Goal: Transaction & Acquisition: Purchase product/service

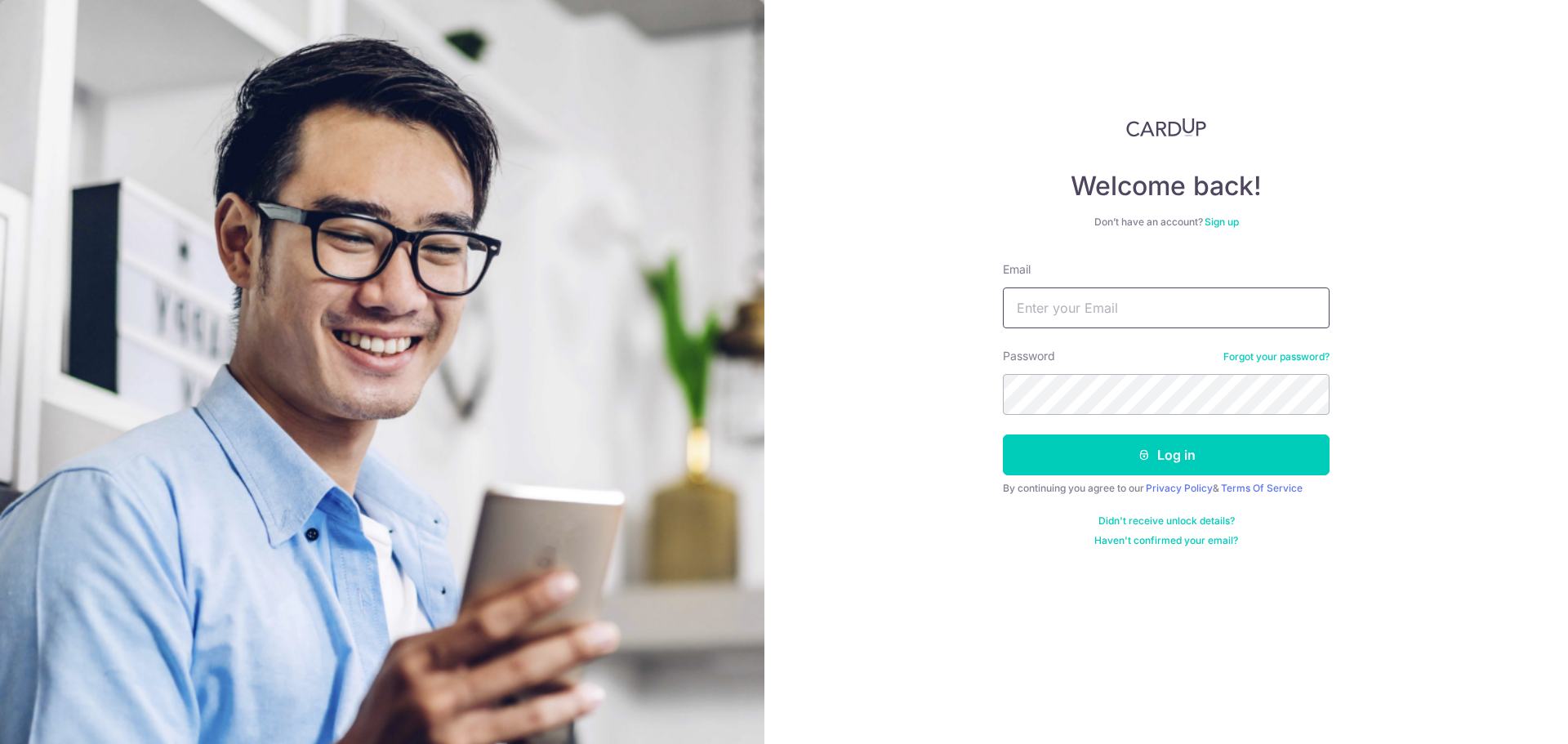
click at [1138, 308] on input "Email" at bounding box center [1166, 308] width 326 height 41
type input "[EMAIL_ADDRESS][DOMAIN_NAME]"
click at [1267, 459] on button "Log in" at bounding box center [1166, 455] width 326 height 41
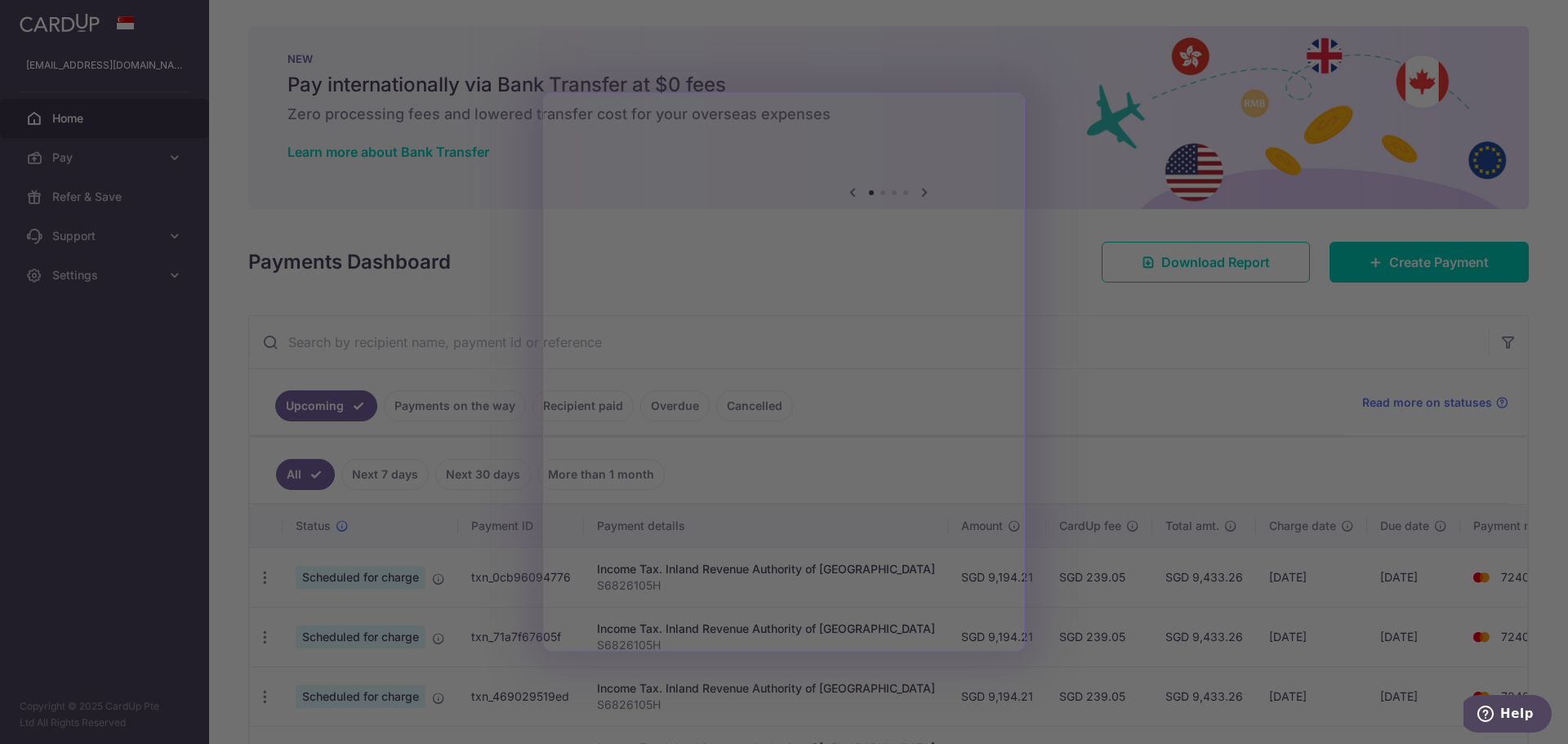
click at [1088, 393] on div at bounding box center [791, 375] width 1583 height 751
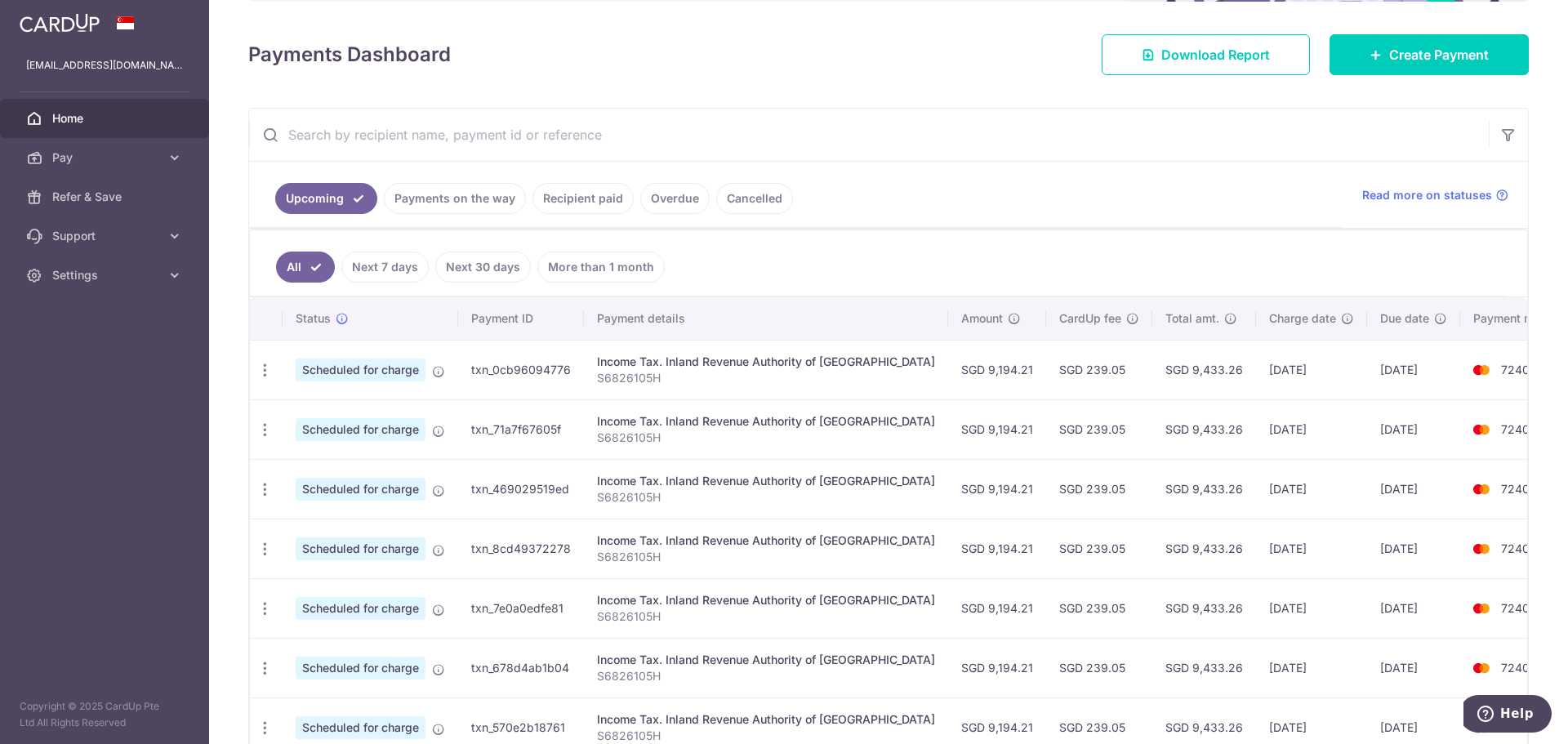
scroll to position [115, 0]
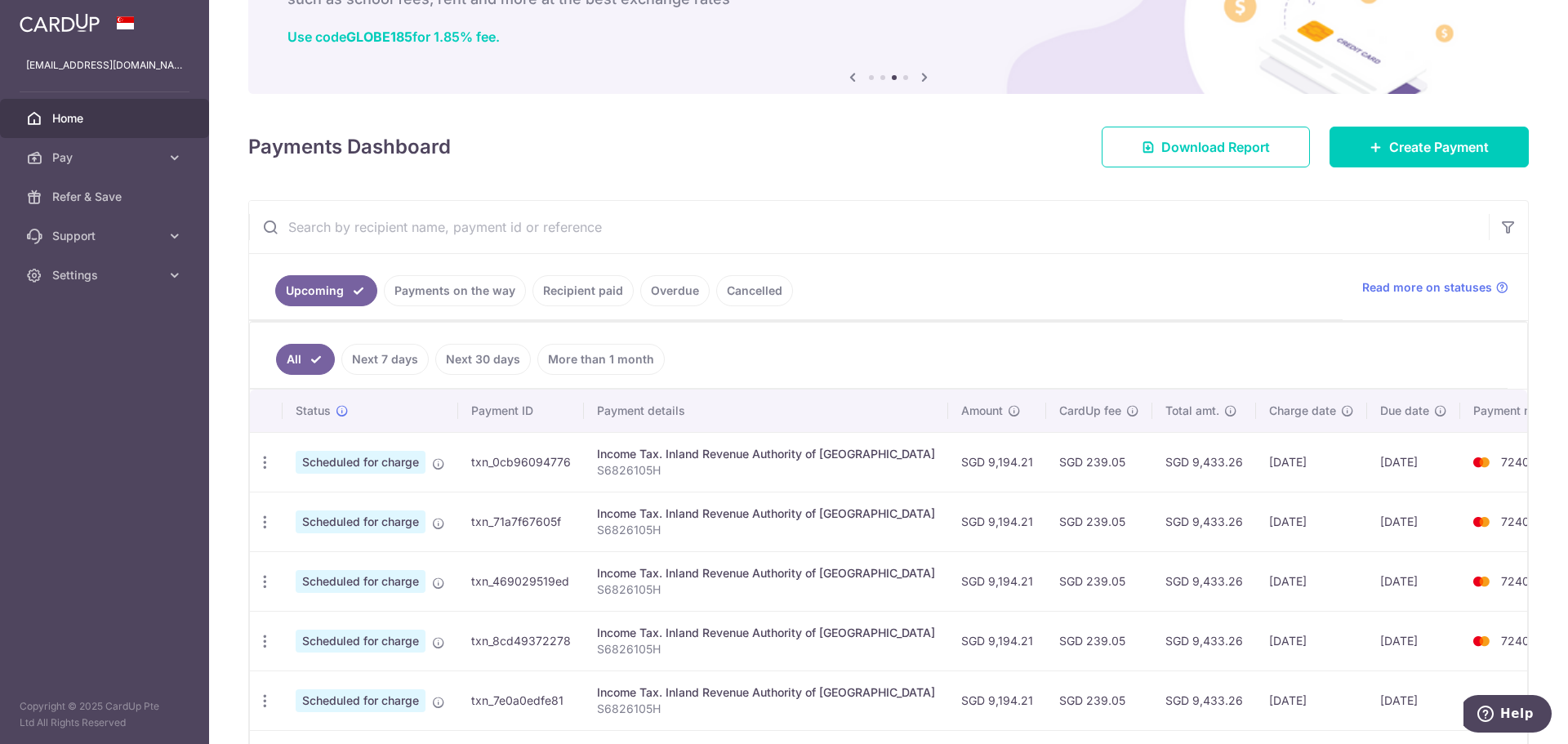
click at [532, 224] on input "text" at bounding box center [868, 227] width 1239 height 52
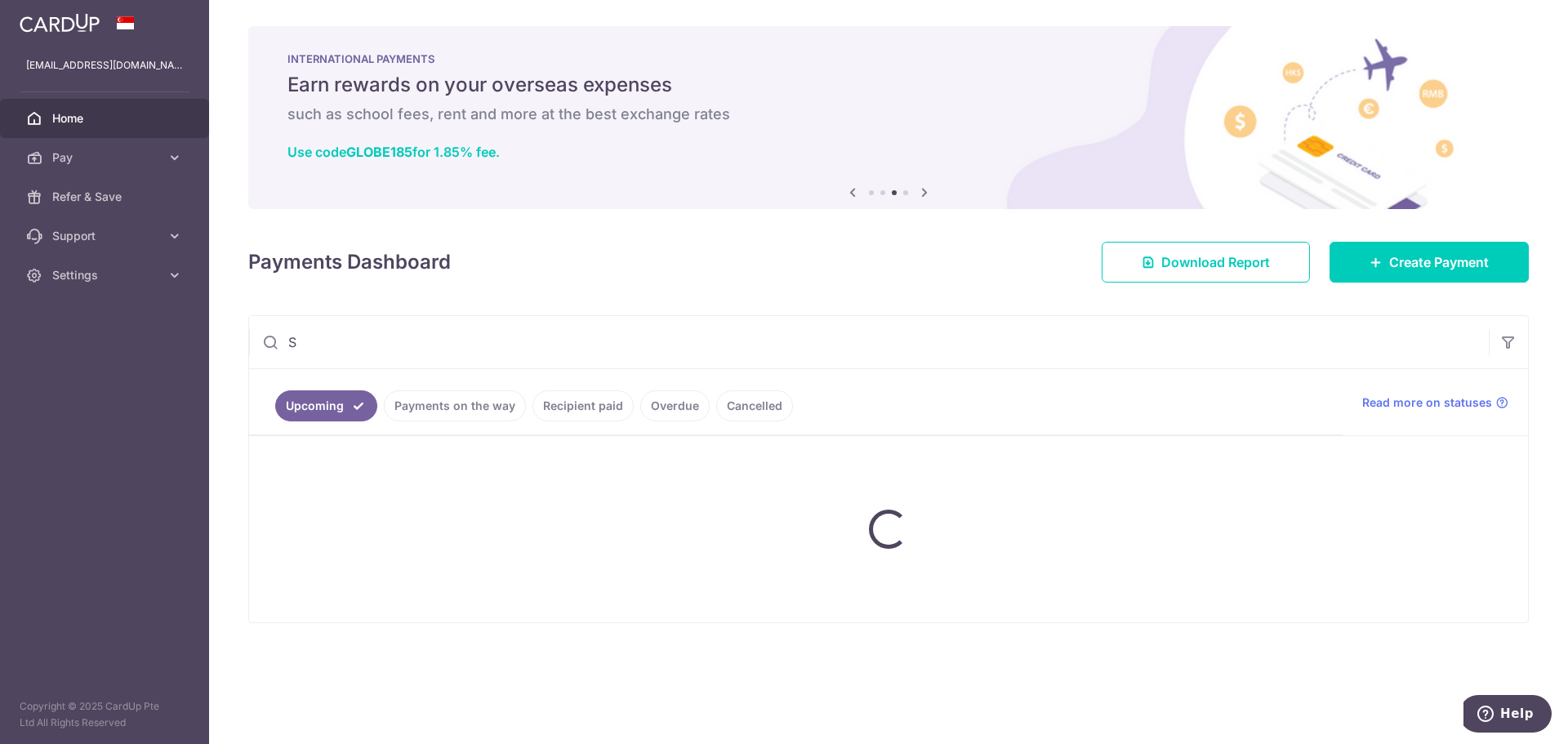
scroll to position [0, 0]
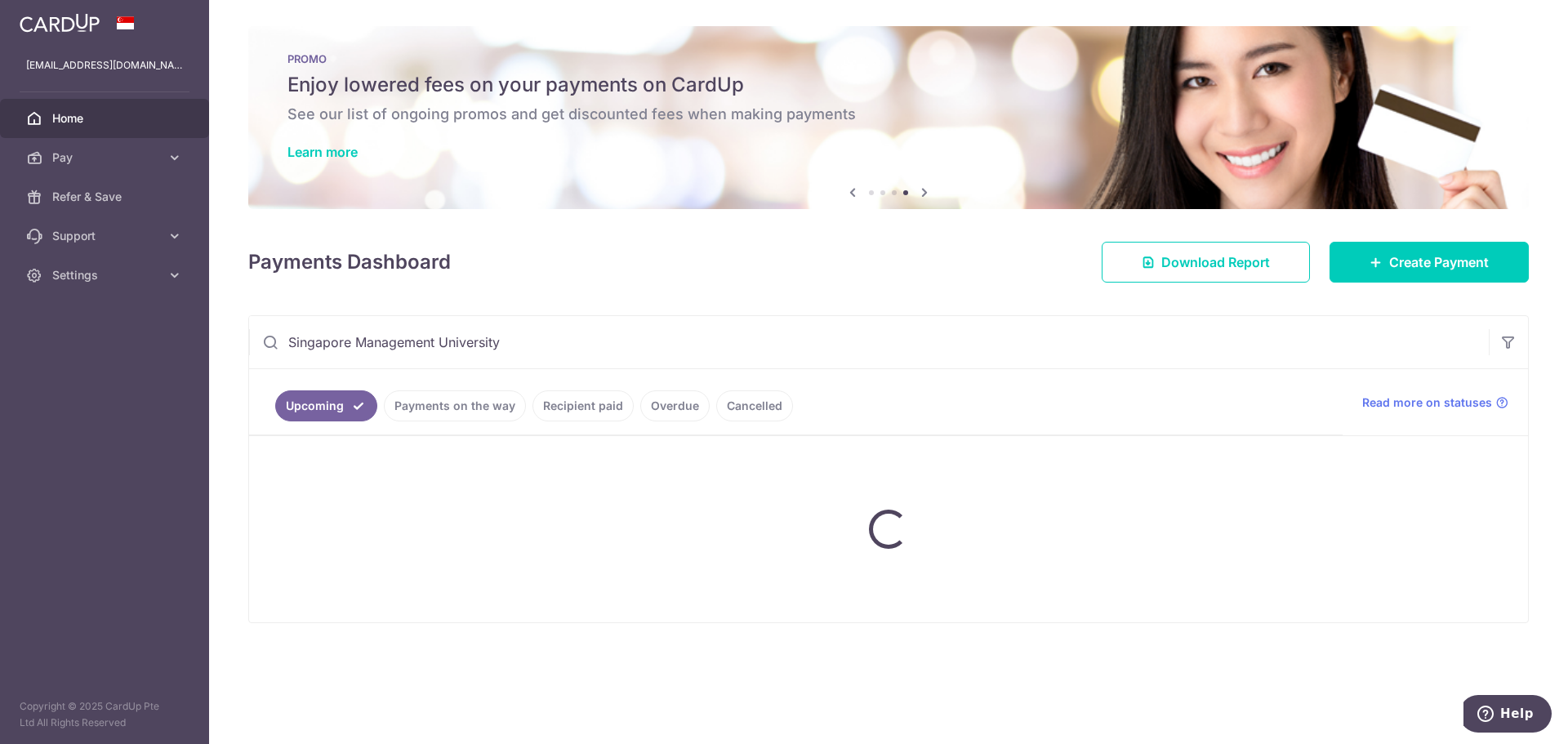
type input "Singapore Management University"
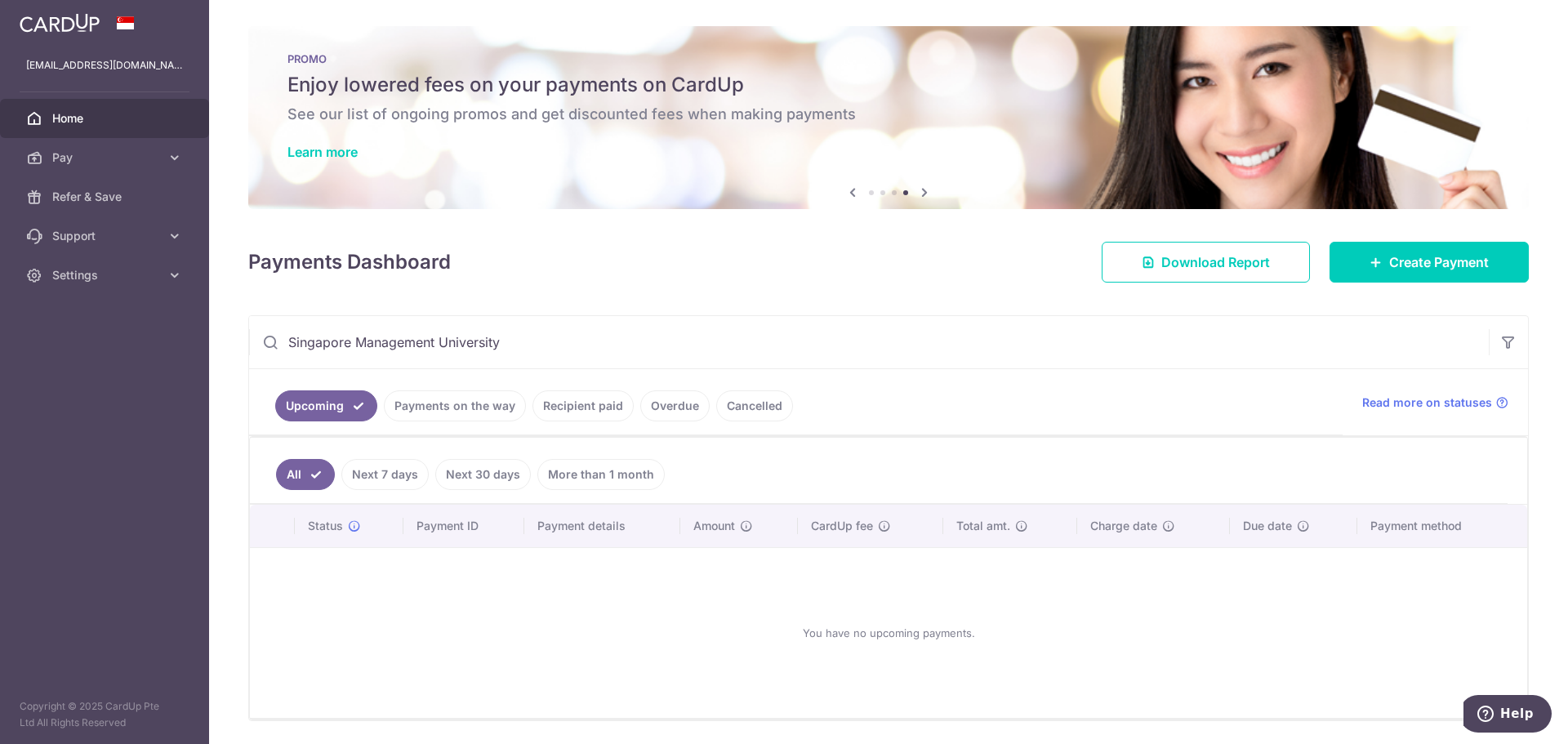
click at [599, 405] on link "Recipient paid" at bounding box center [583, 406] width 101 height 31
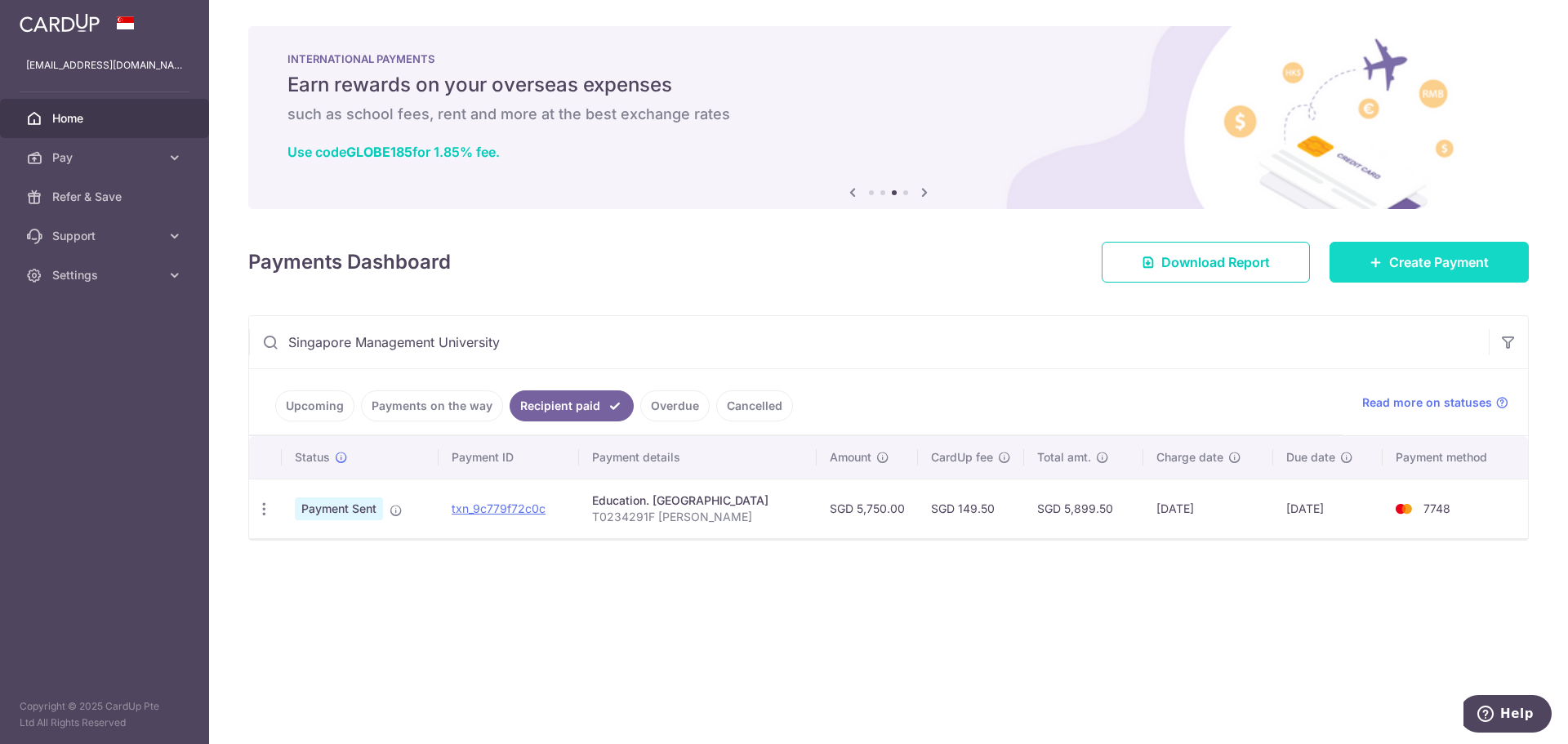
click at [1454, 256] on span "Create Payment" at bounding box center [1439, 262] width 100 height 20
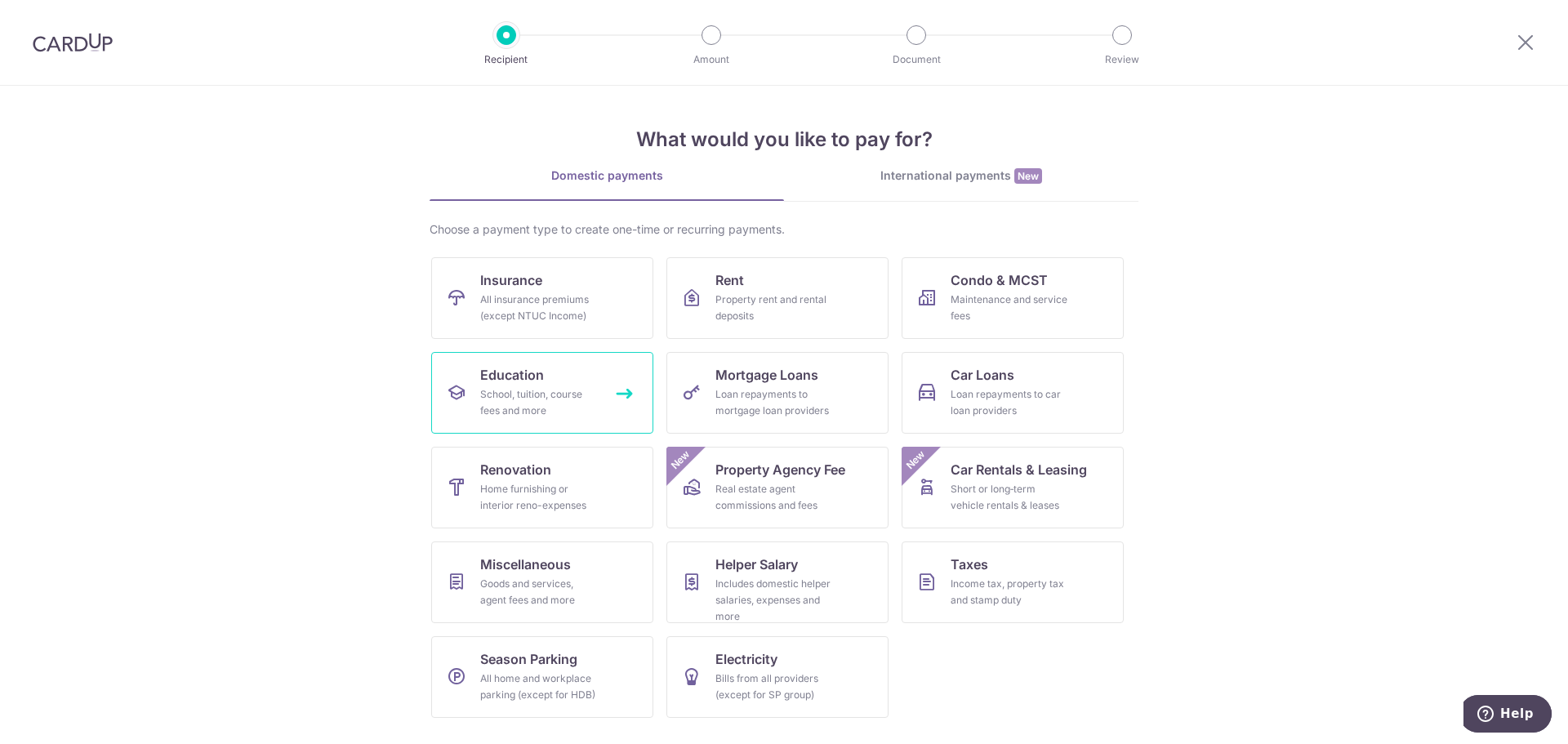
click at [535, 397] on div "School, tuition, course fees and more" at bounding box center [538, 403] width 118 height 33
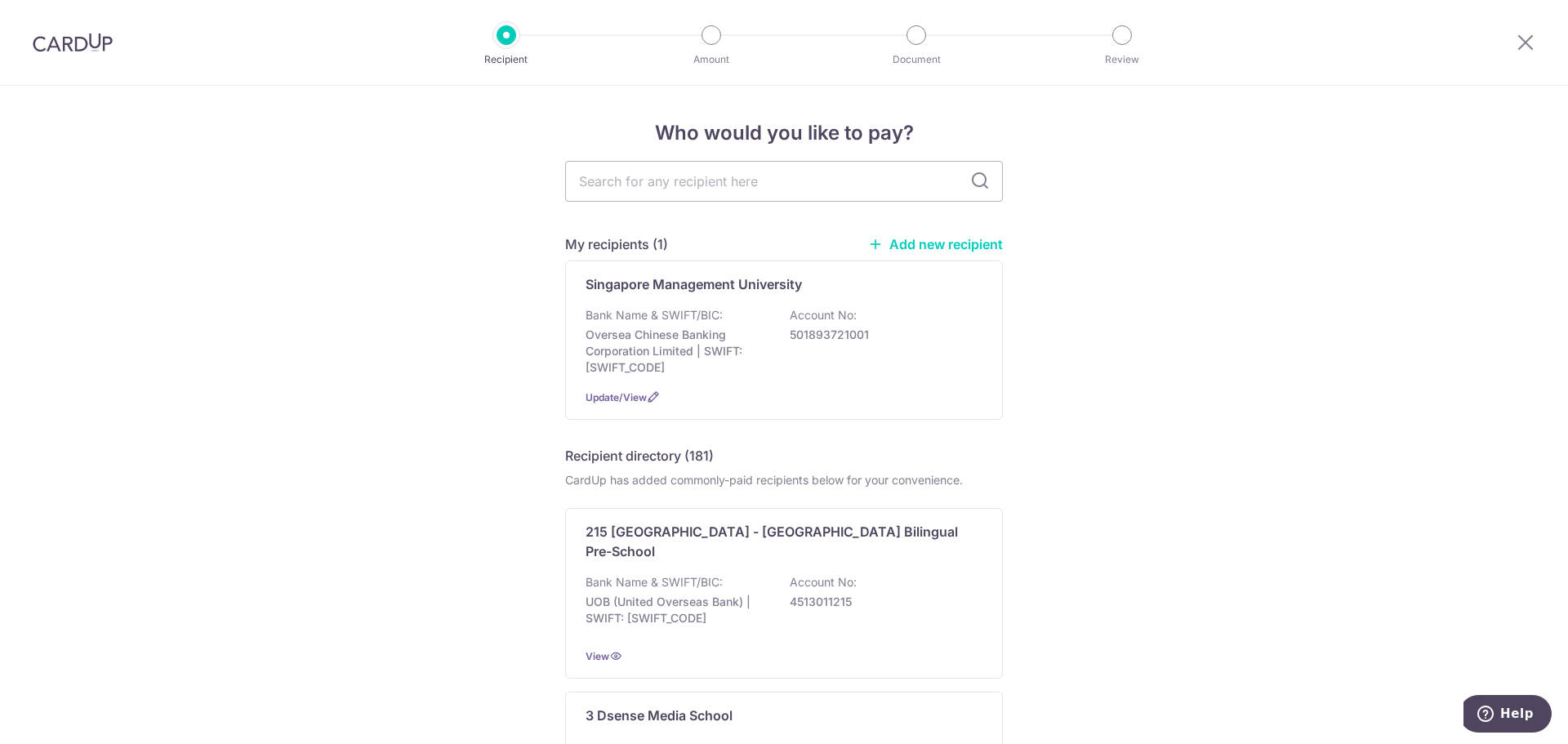
click at [99, 40] on img at bounding box center [73, 43] width 80 height 20
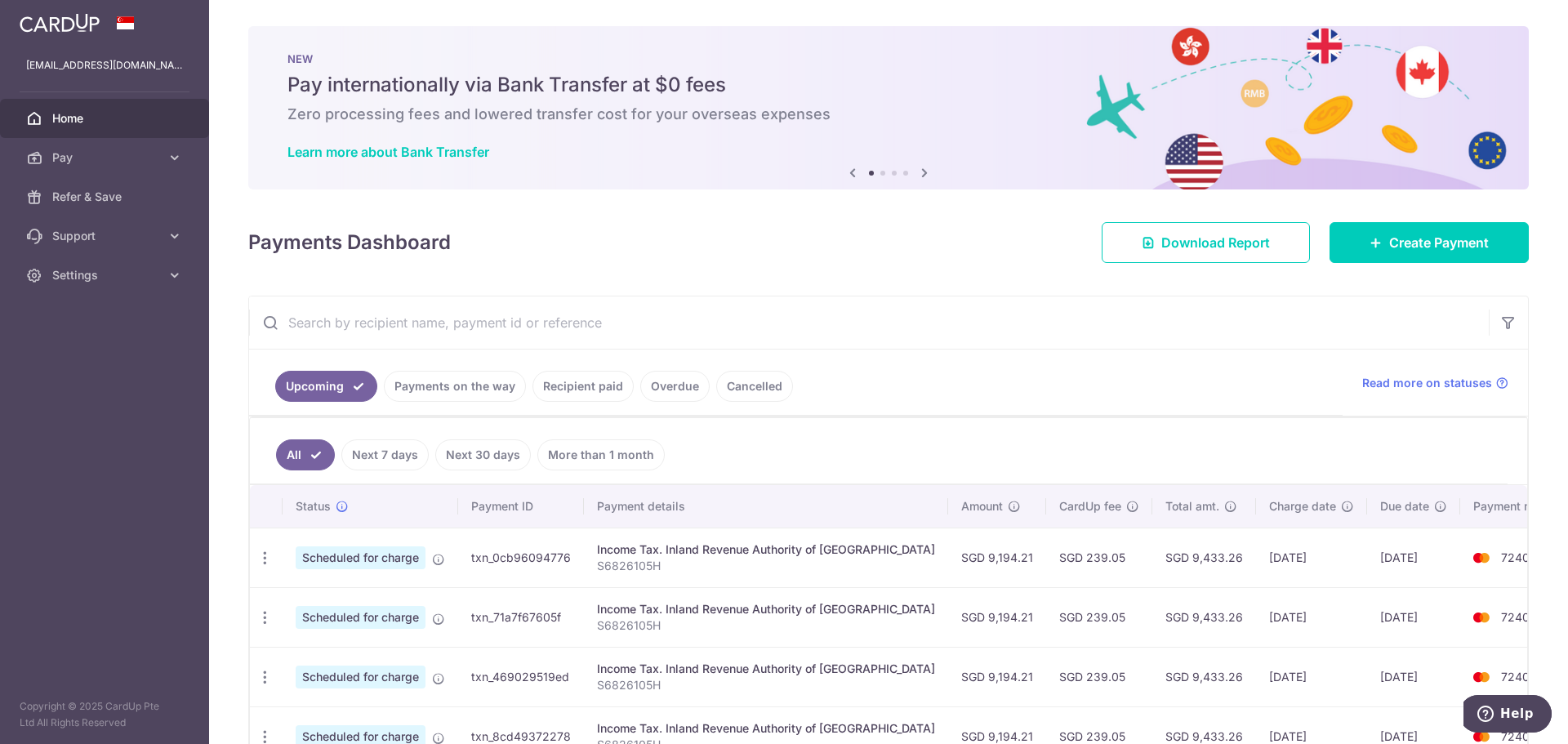
click at [464, 332] on input "text" at bounding box center [868, 323] width 1239 height 52
type input "Singapore Management University"
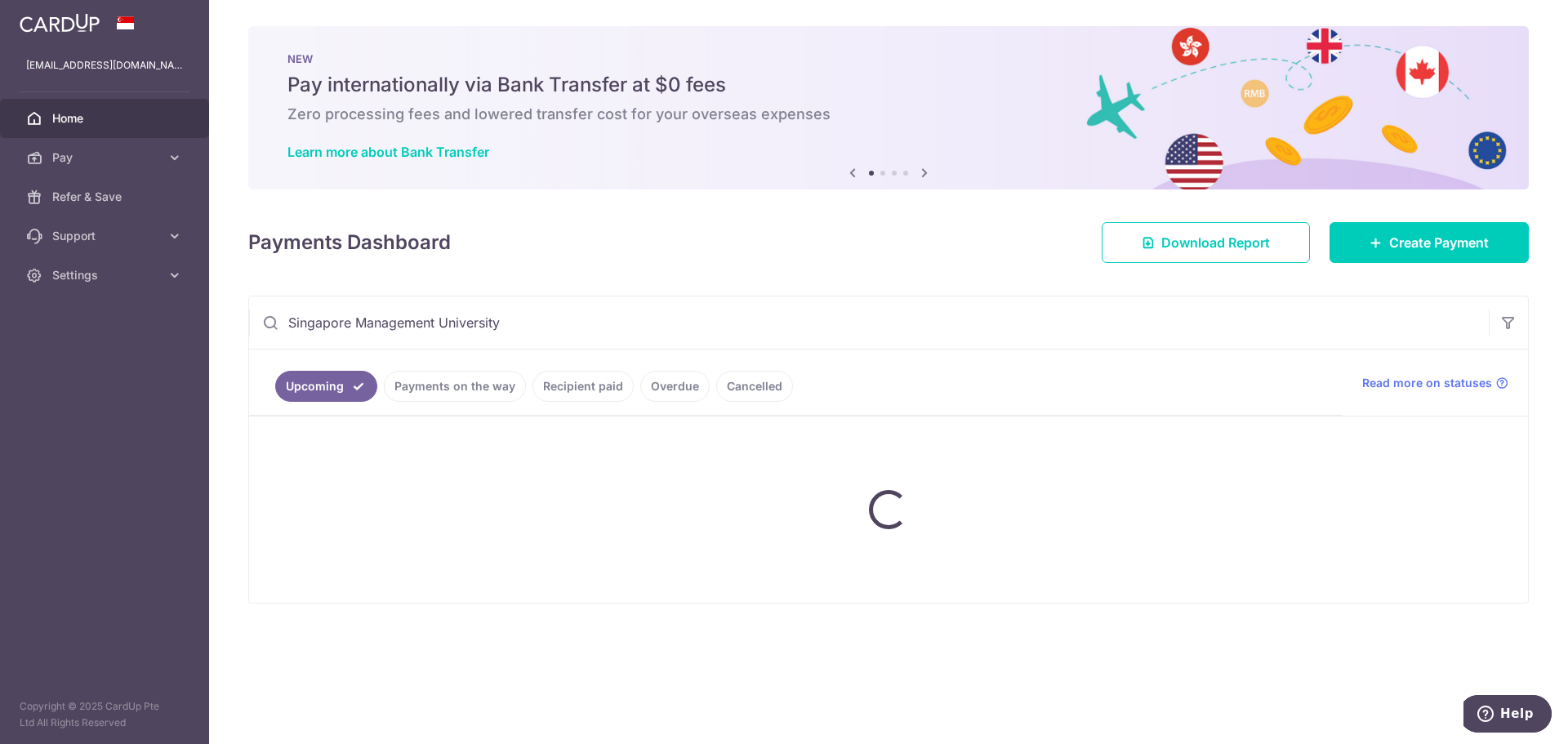
click at [589, 389] on link "Recipient paid" at bounding box center [583, 387] width 101 height 31
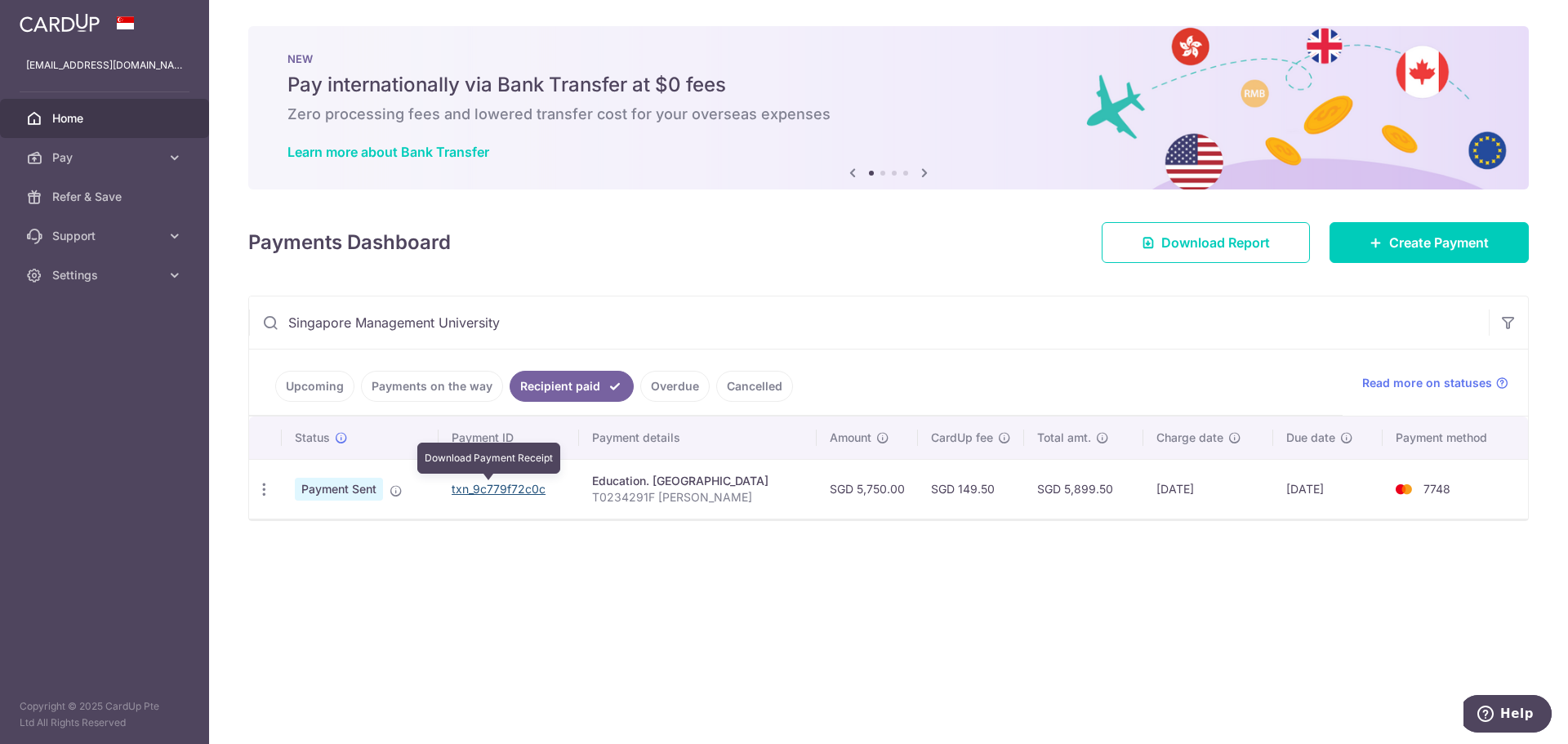
click at [471, 488] on link "txn_9c779f72c0c" at bounding box center [499, 488] width 94 height 14
click at [1441, 246] on span "Create Payment" at bounding box center [1439, 243] width 100 height 20
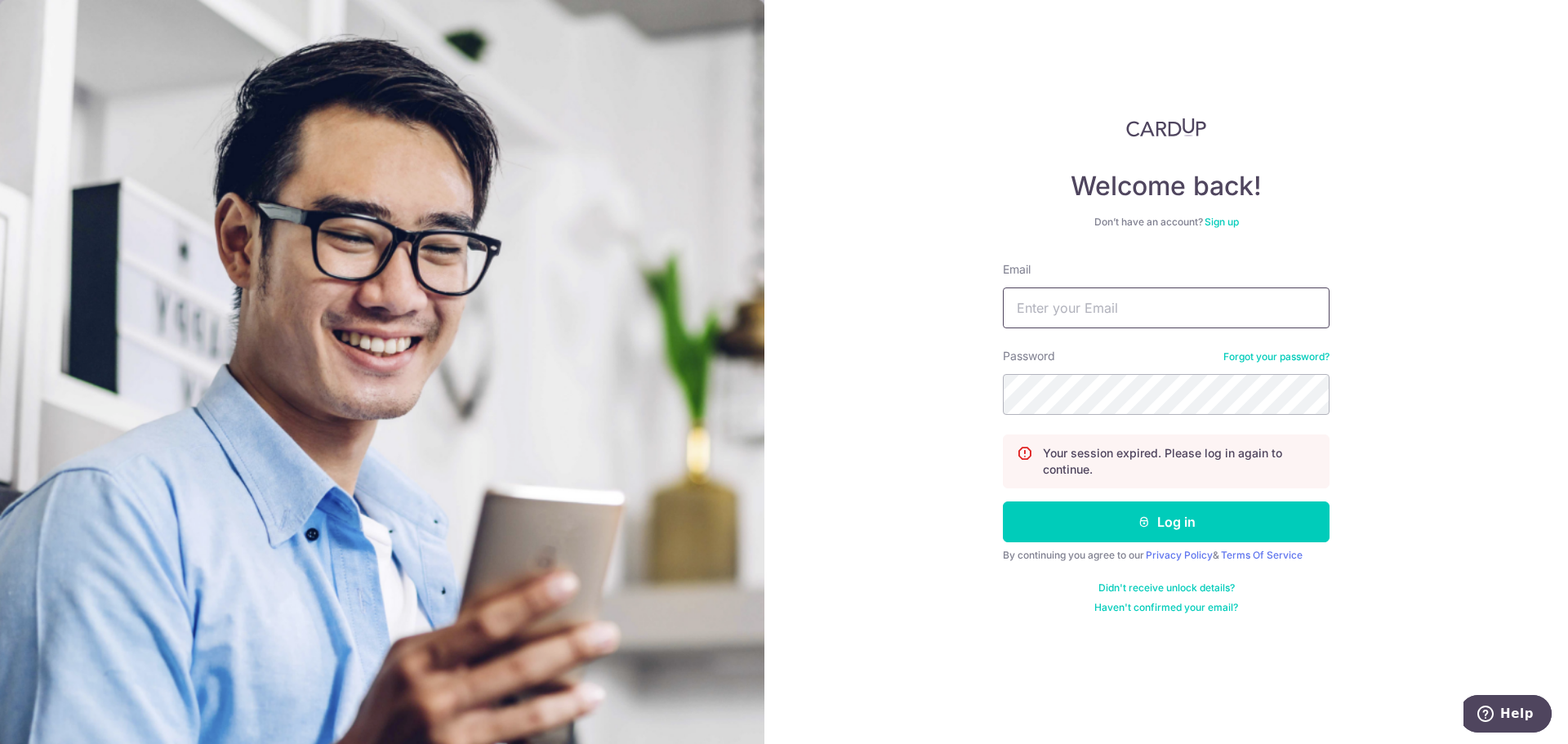
click at [1097, 317] on input "Email" at bounding box center [1166, 308] width 326 height 41
type input "chongjcfamily@gmail.com"
click at [1002, 501] on button "Log in" at bounding box center [1166, 522] width 326 height 41
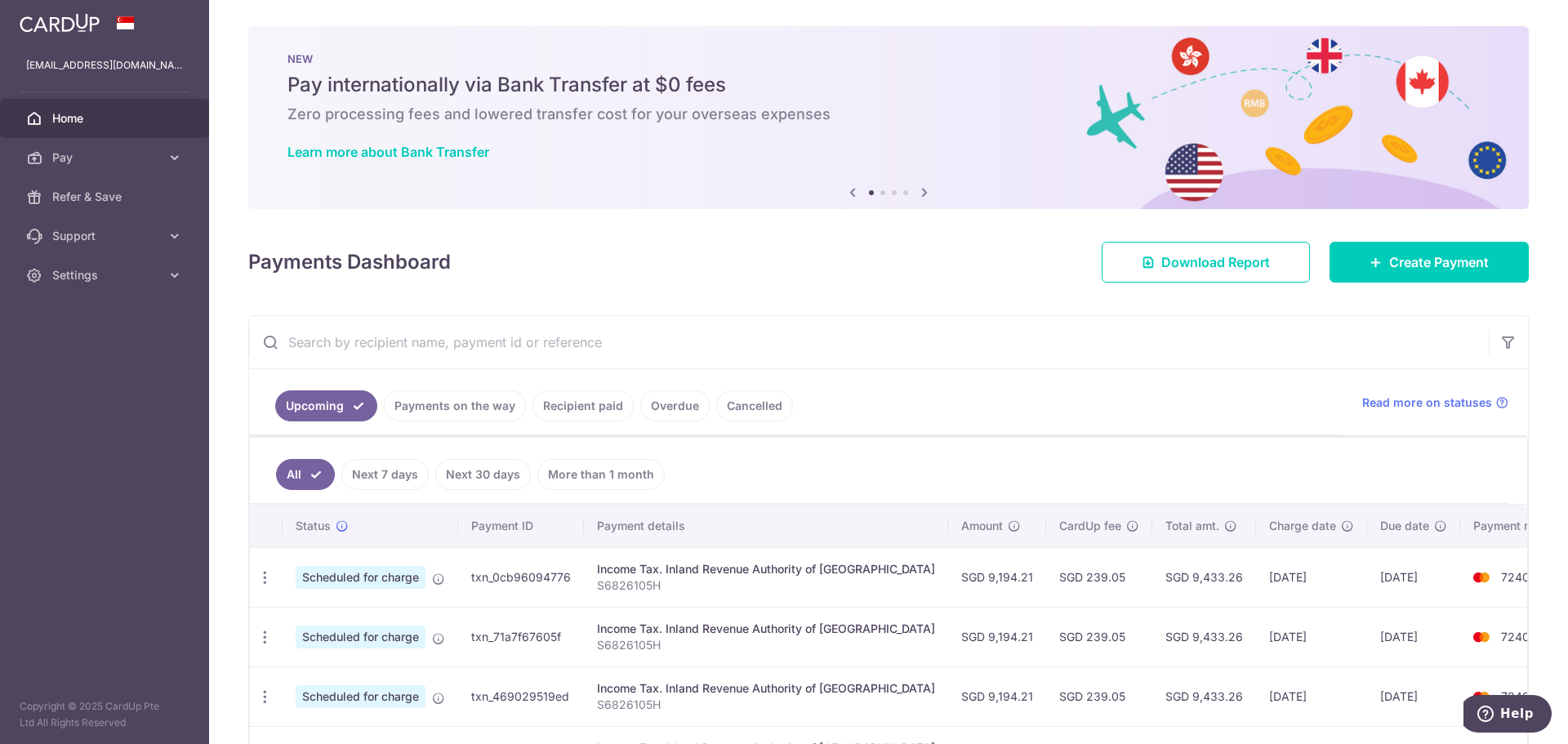
click at [466, 349] on input "text" at bounding box center [868, 341] width 1239 height 52
type input "Singapore Management University"
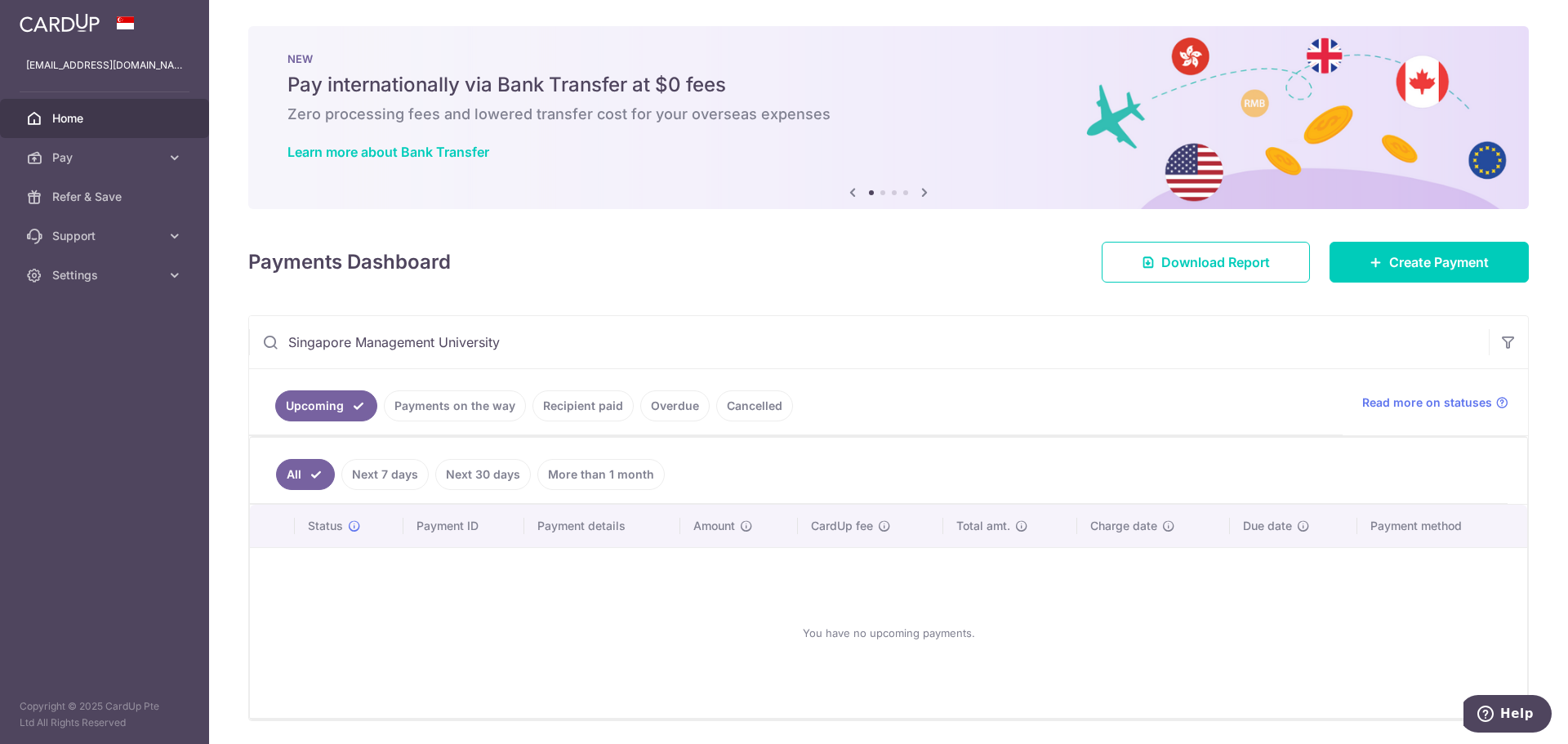
click at [575, 344] on input "Singapore Management University" at bounding box center [868, 341] width 1239 height 52
click at [585, 407] on link "Recipient paid" at bounding box center [583, 406] width 101 height 31
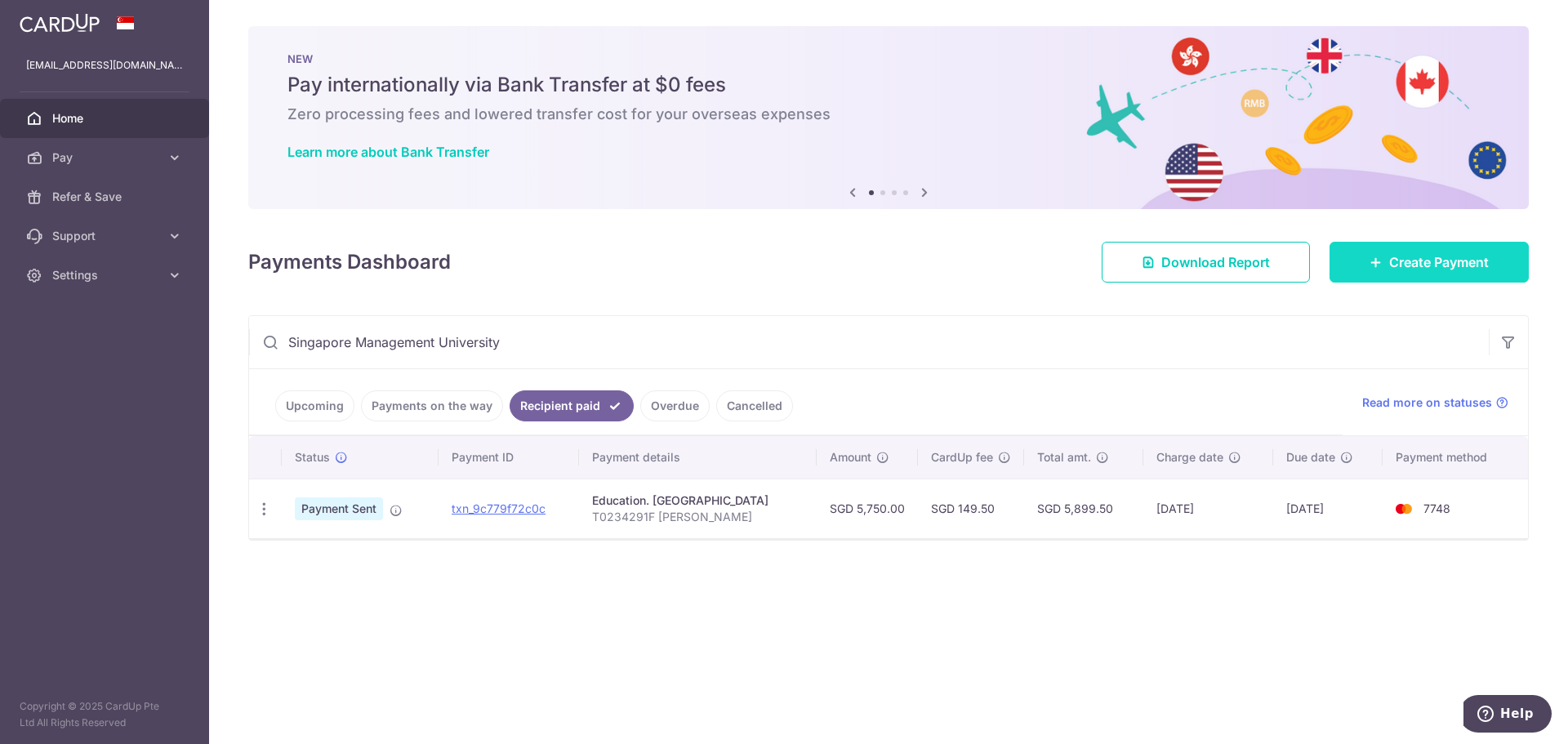
click at [1444, 258] on span "Create Payment" at bounding box center [1439, 262] width 100 height 20
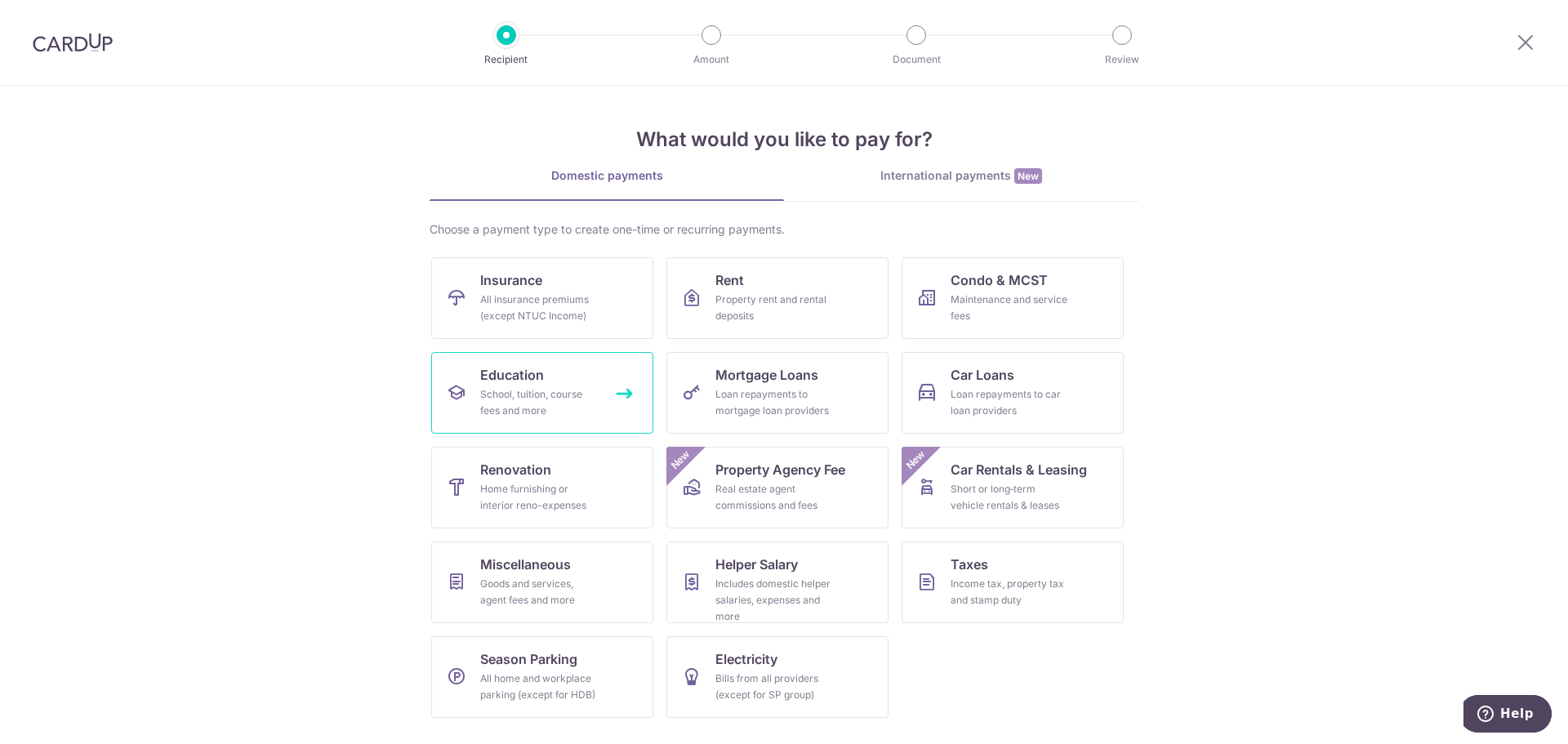
click at [573, 376] on link "Education School, tuition, course fees and more" at bounding box center [542, 393] width 222 height 82
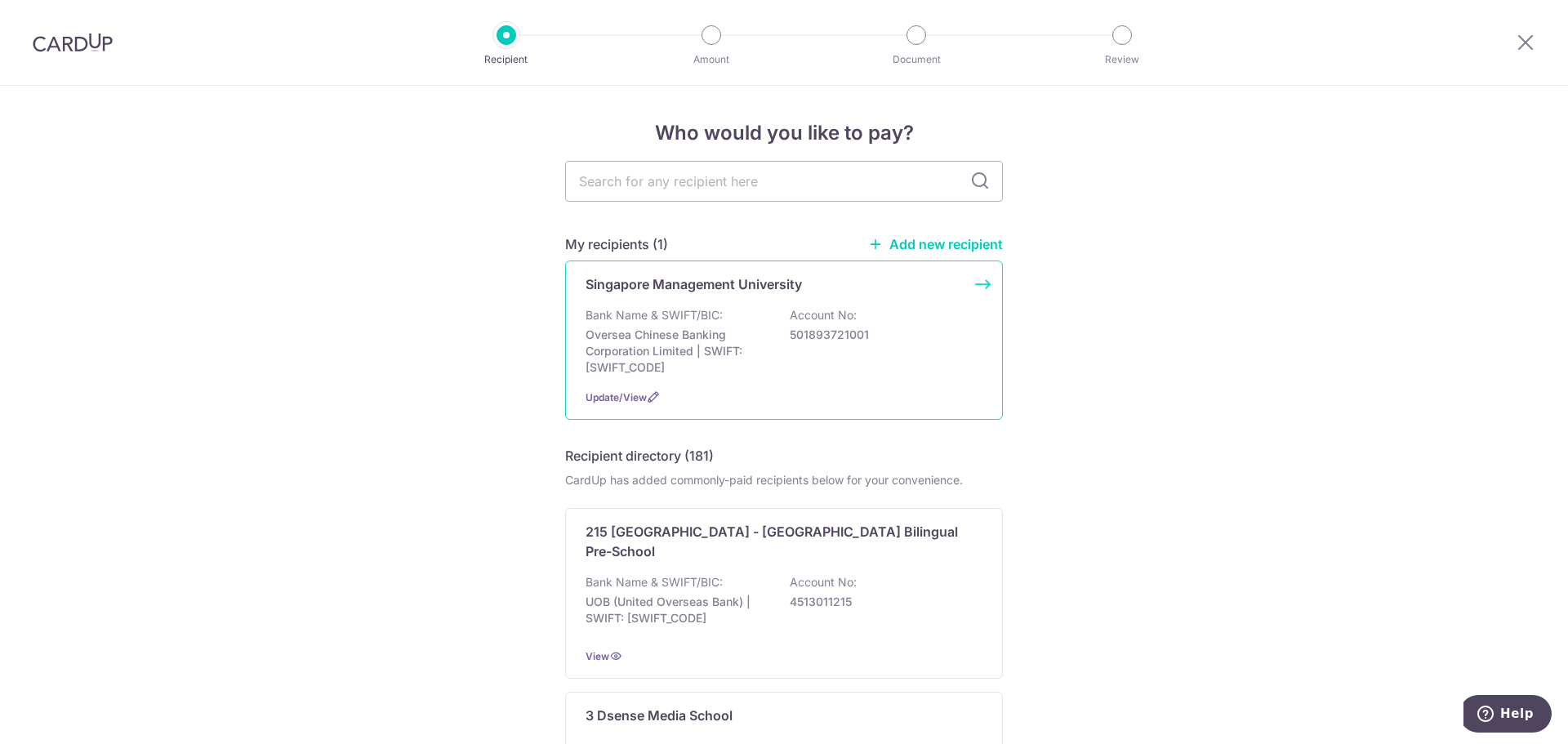
click at [852, 351] on div "Bank Name & SWIFT/BIC: Oversea Chinese Banking Corporation Limited | SWIFT: OCB…" at bounding box center [783, 341] width 397 height 68
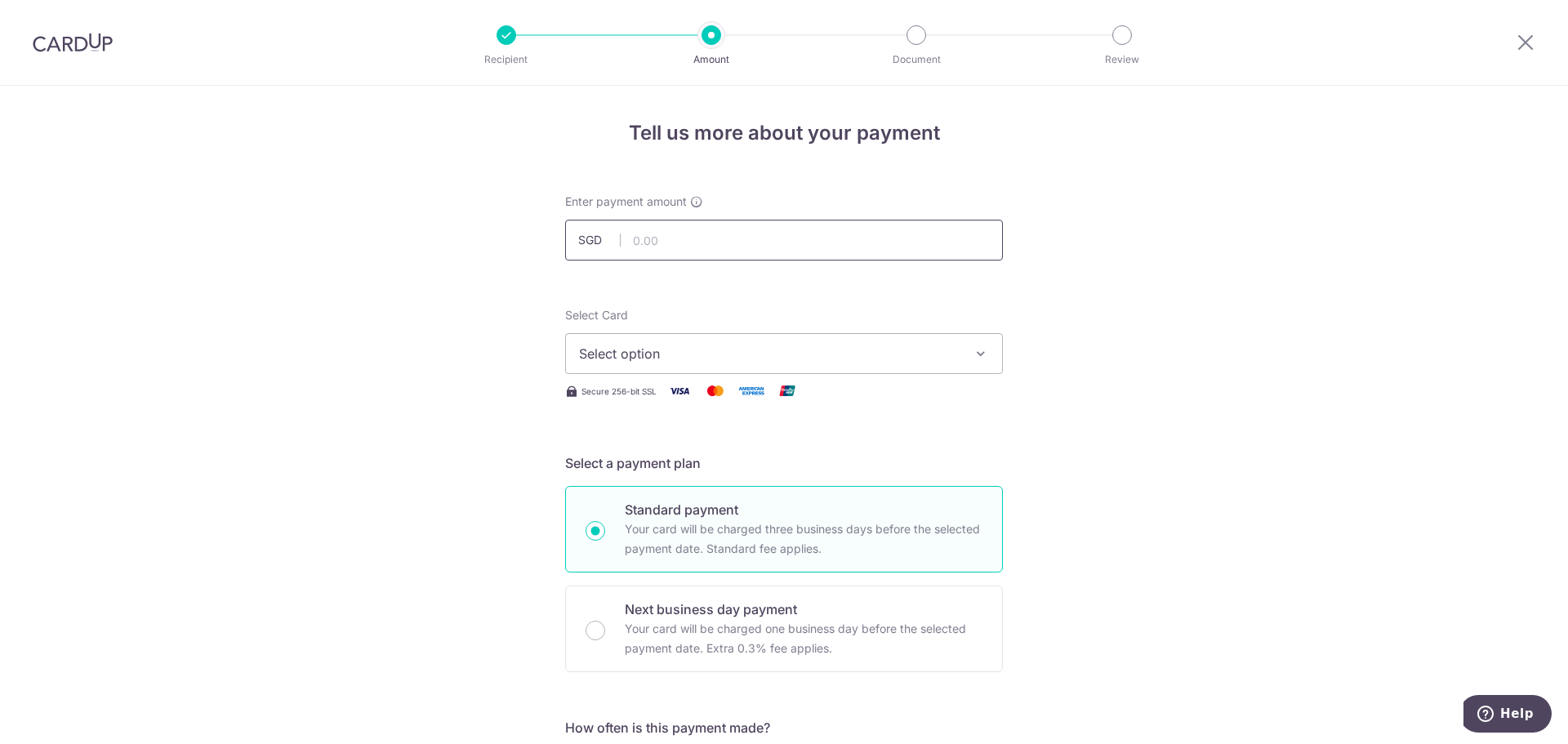
click at [662, 238] on input "text" at bounding box center [783, 240] width 438 height 41
type input "5,977.00"
click at [836, 346] on span "Select option" at bounding box center [769, 354] width 381 height 20
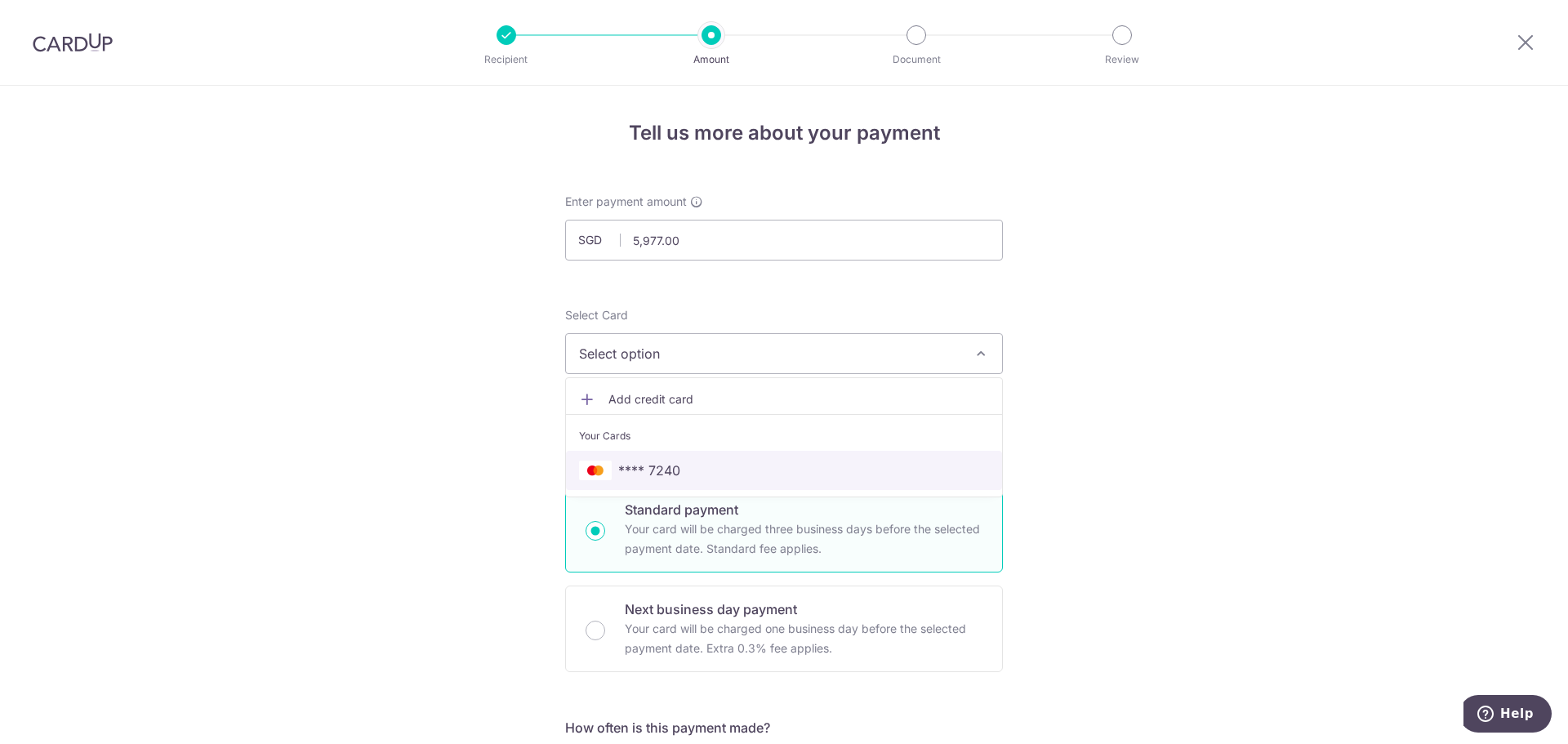
click at [669, 476] on span "**** 7240" at bounding box center [649, 471] width 62 height 20
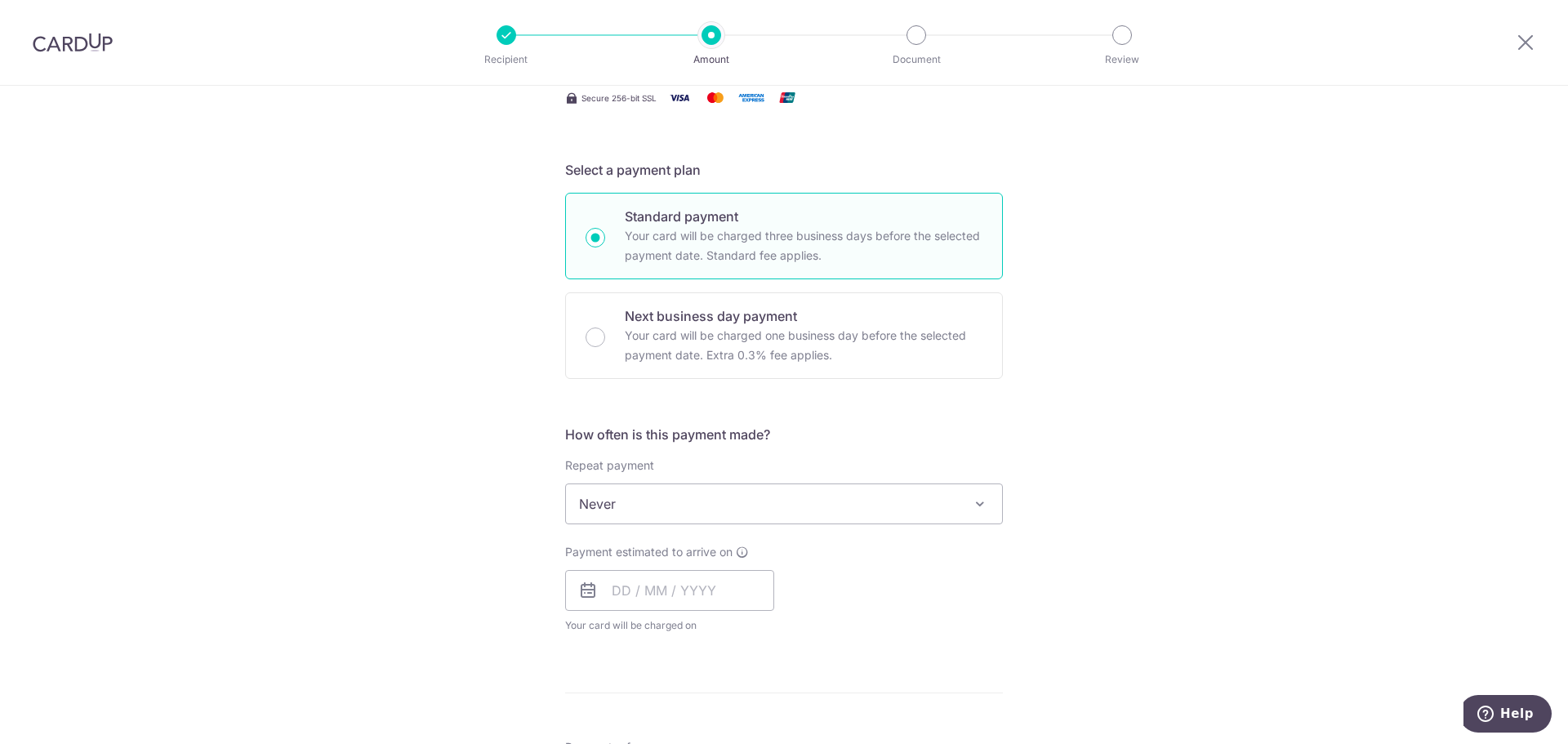
scroll to position [327, 0]
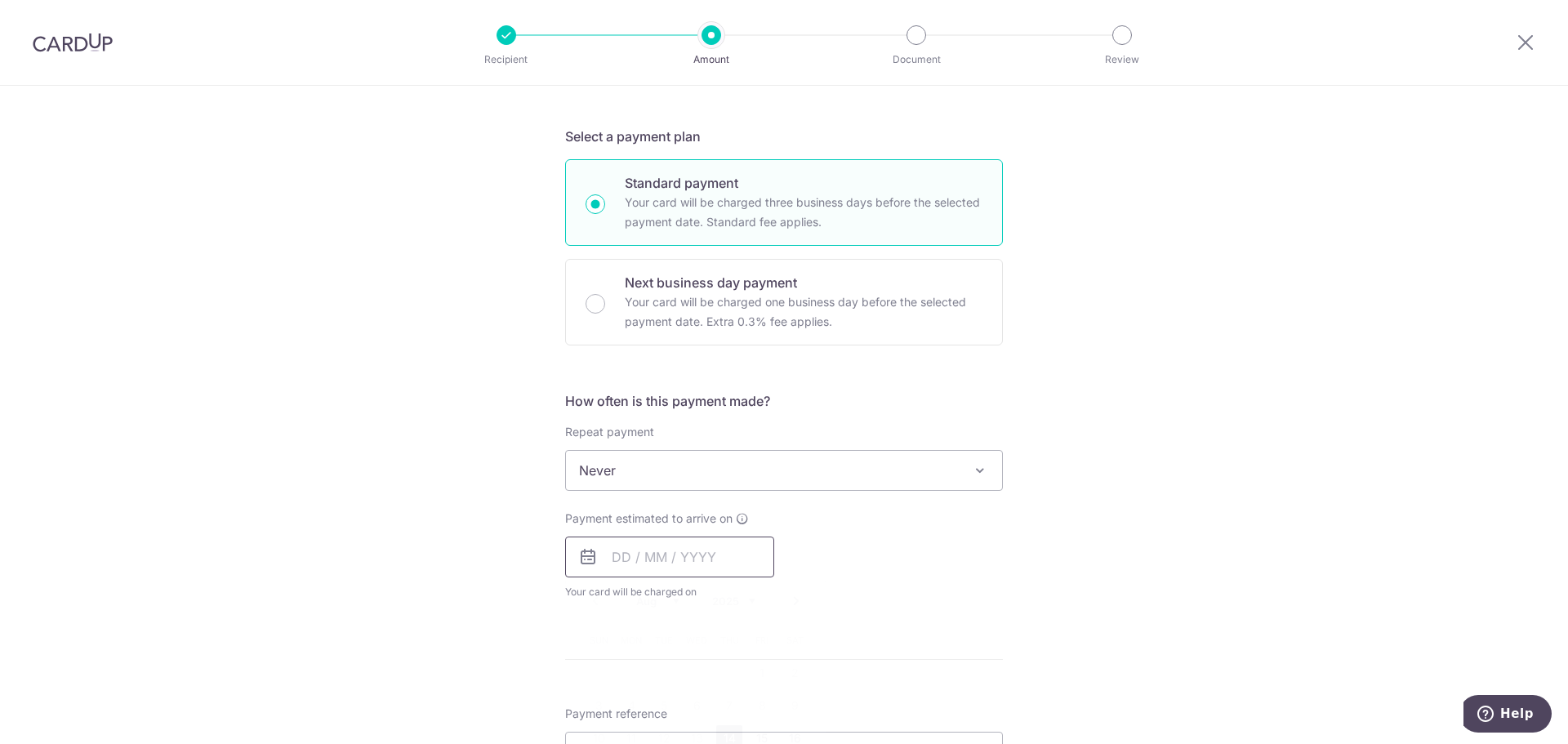
click at [665, 562] on input "text" at bounding box center [669, 558] width 209 height 41
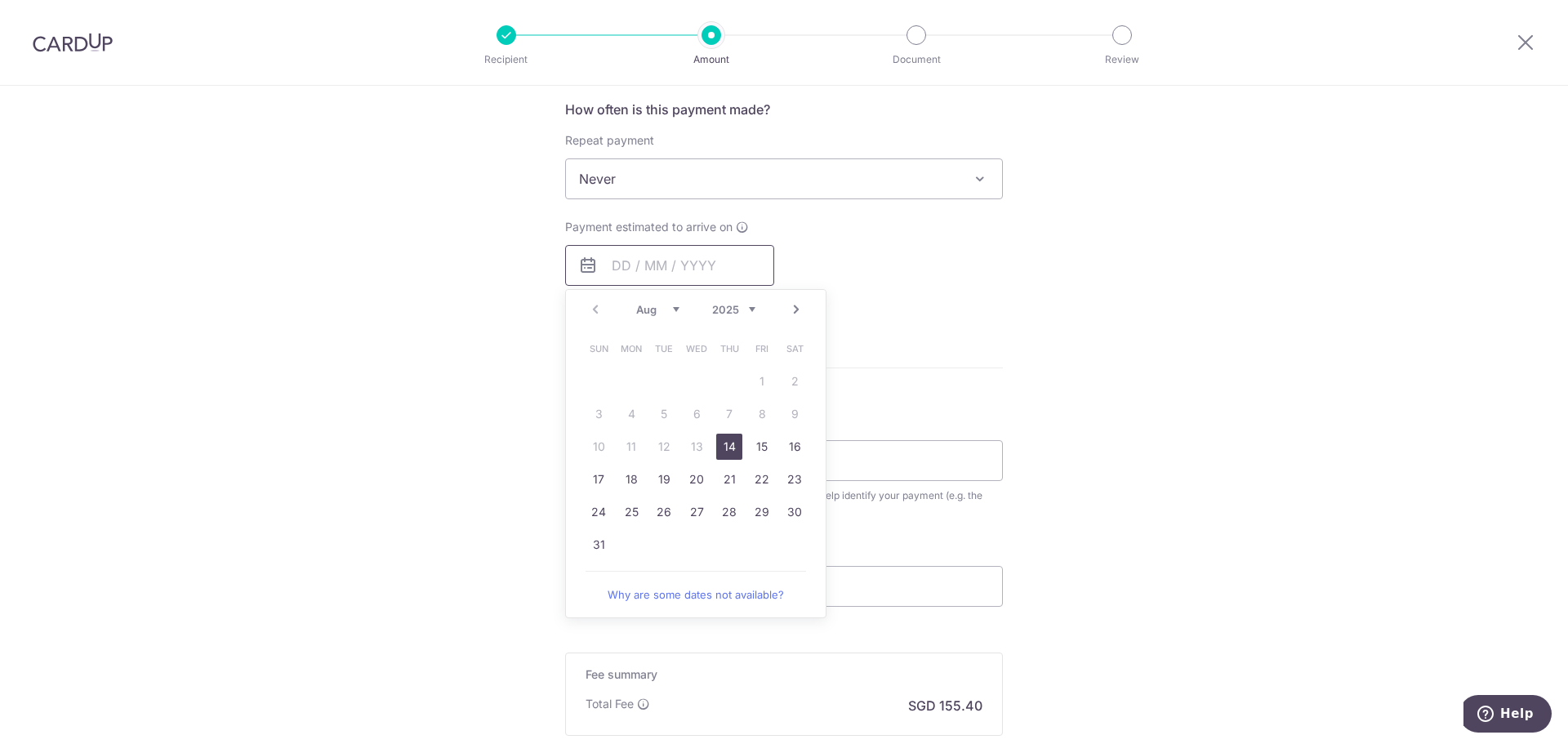
scroll to position [653, 0]
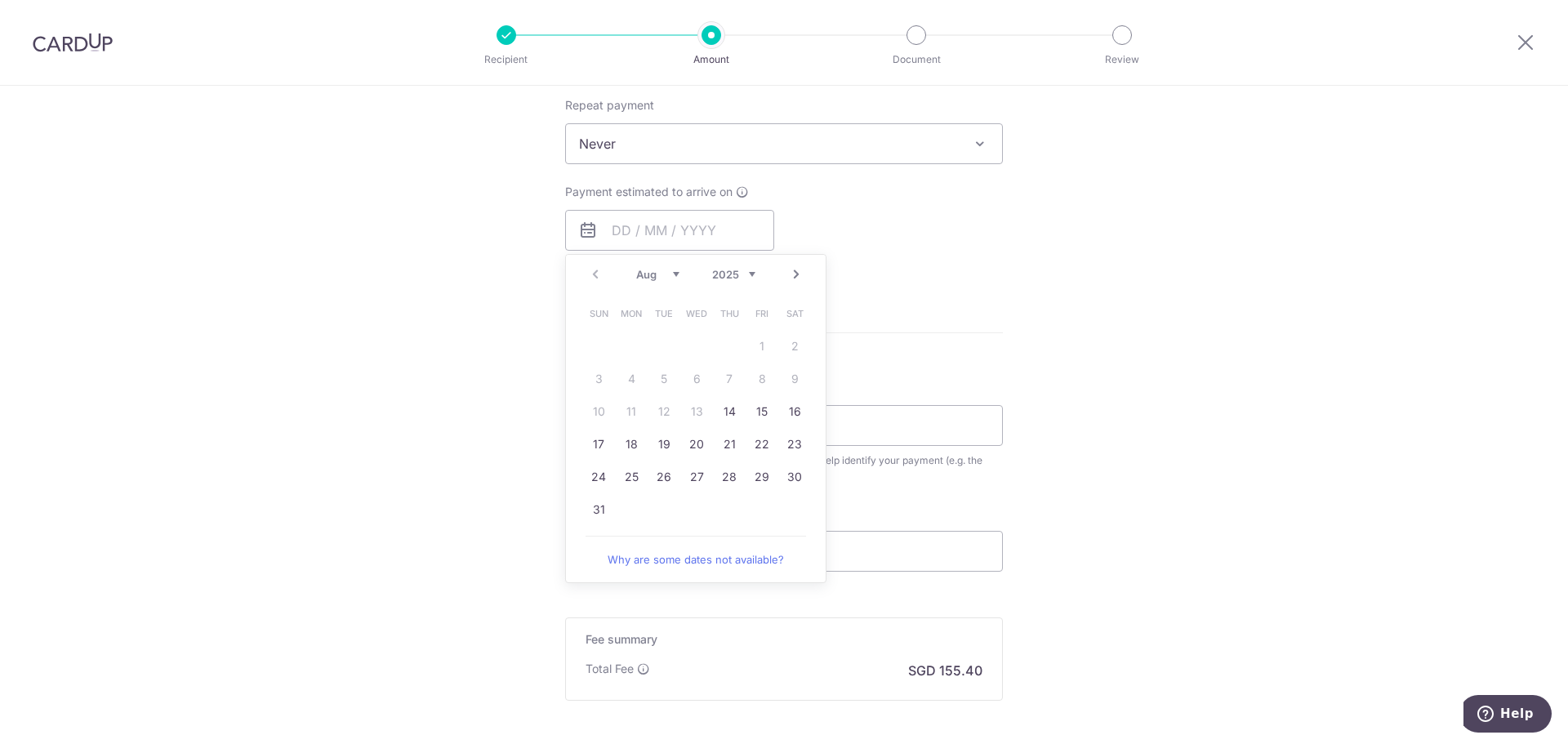
click at [796, 275] on link "Next" at bounding box center [796, 275] width 20 height 20
click at [694, 345] on link "3" at bounding box center [697, 346] width 26 height 26
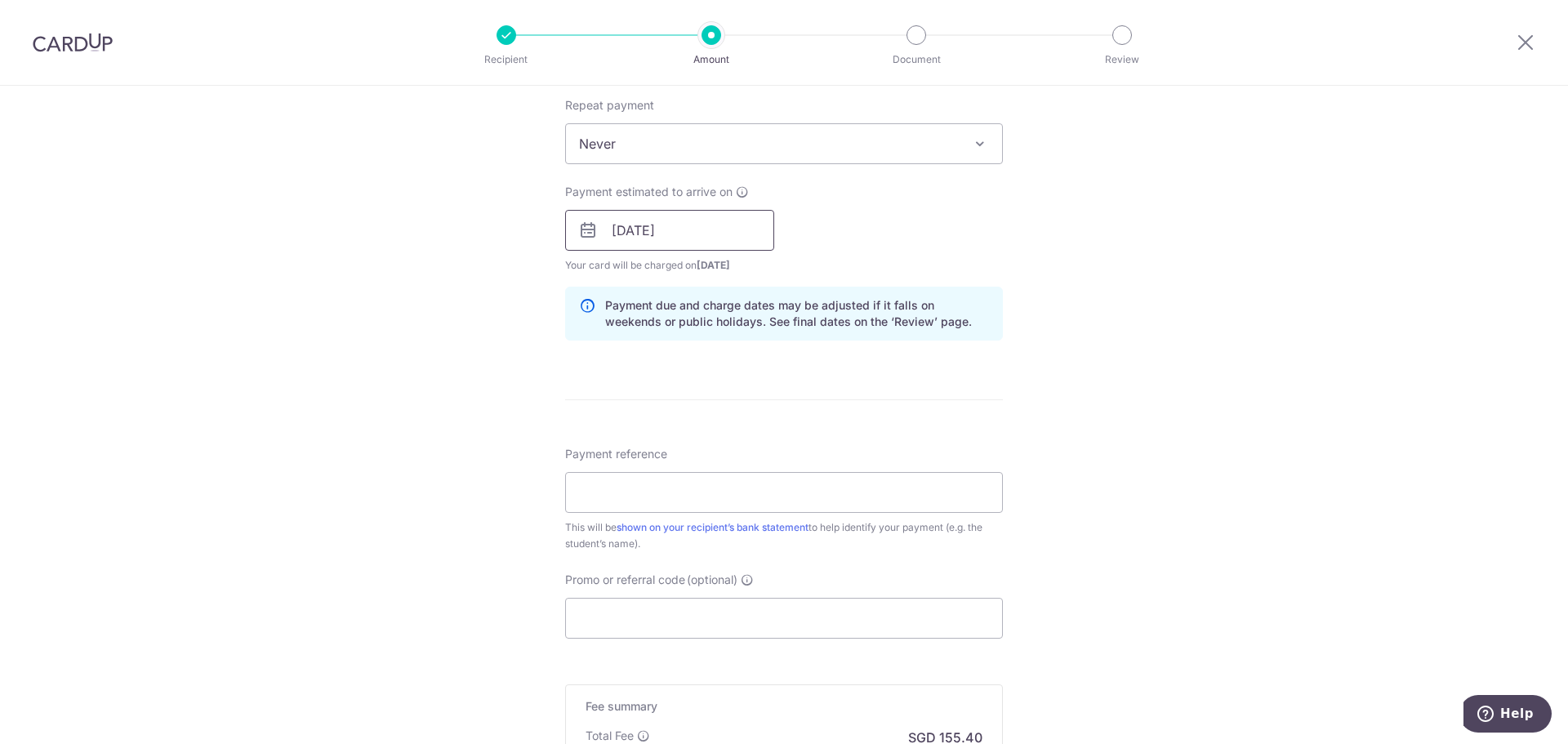
click at [688, 230] on input "03/09/2025" at bounding box center [669, 231] width 209 height 41
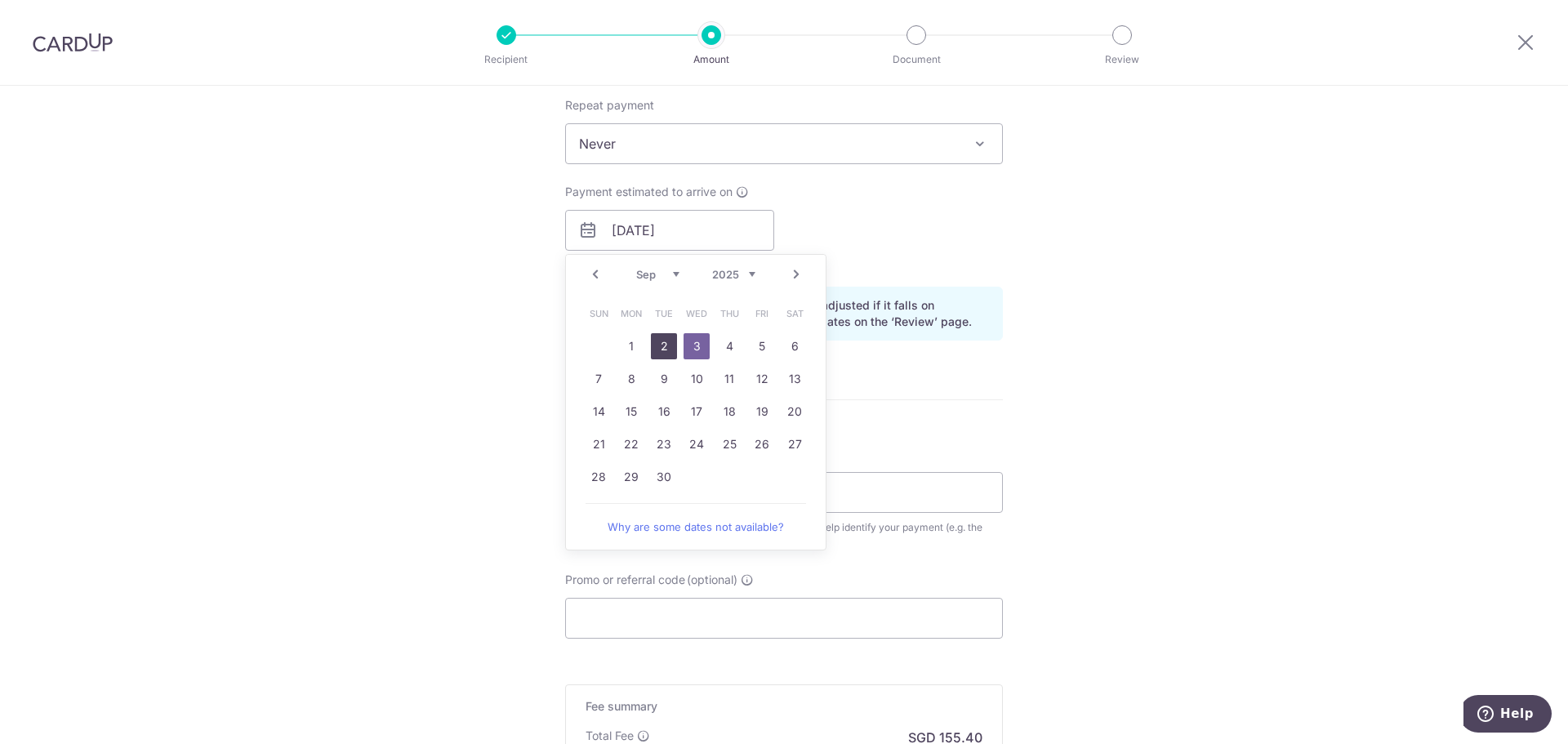
click at [662, 351] on link "2" at bounding box center [664, 346] width 26 height 26
type input "02/09/2025"
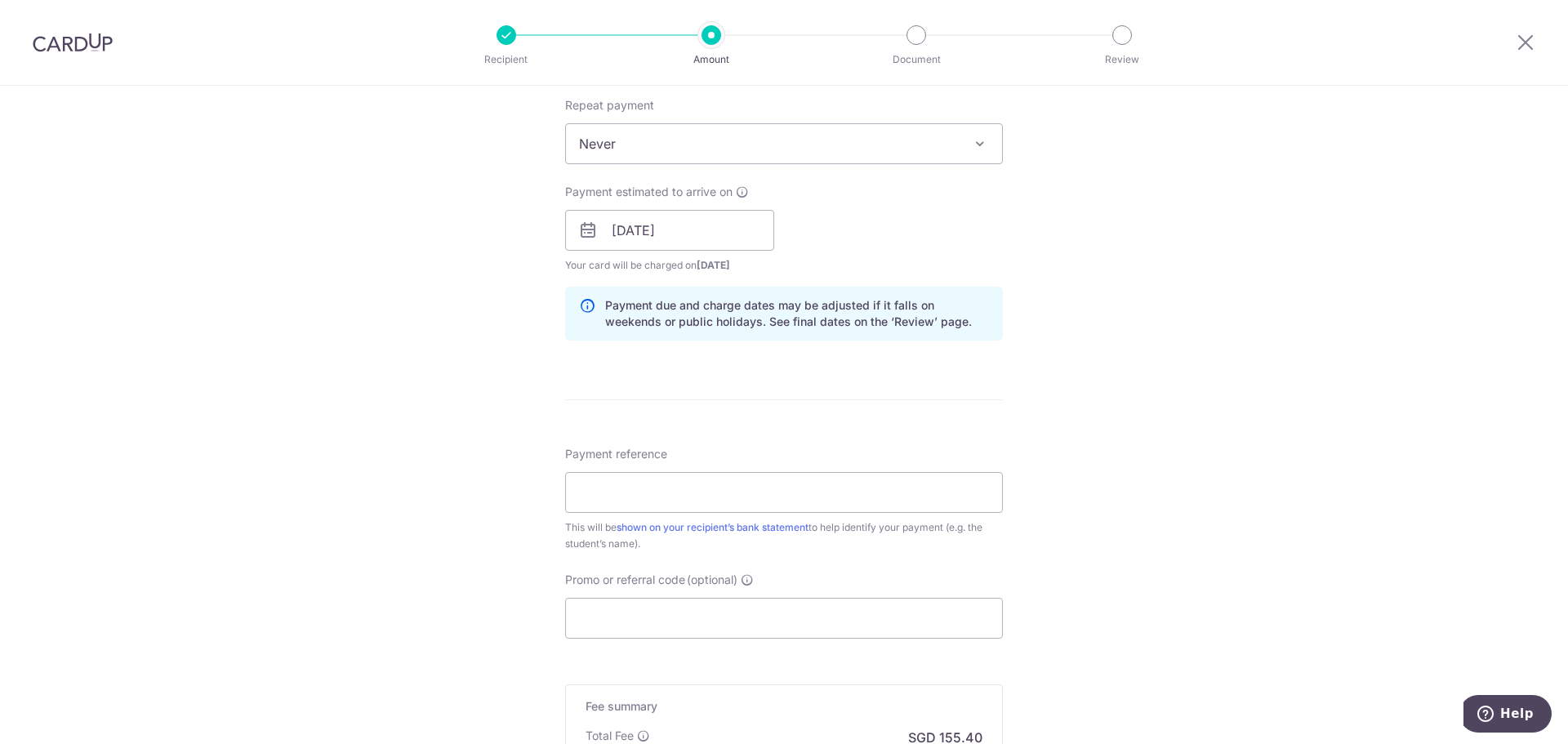
click at [1101, 353] on div "Tell us more about your payment Enter payment amount SGD 5,977.00 5977.00 Selec…" at bounding box center [784, 205] width 1568 height 1545
click at [673, 493] on input "Payment reference" at bounding box center [783, 492] width 438 height 41
type input "T0234291F Chong Ka-Ming David"
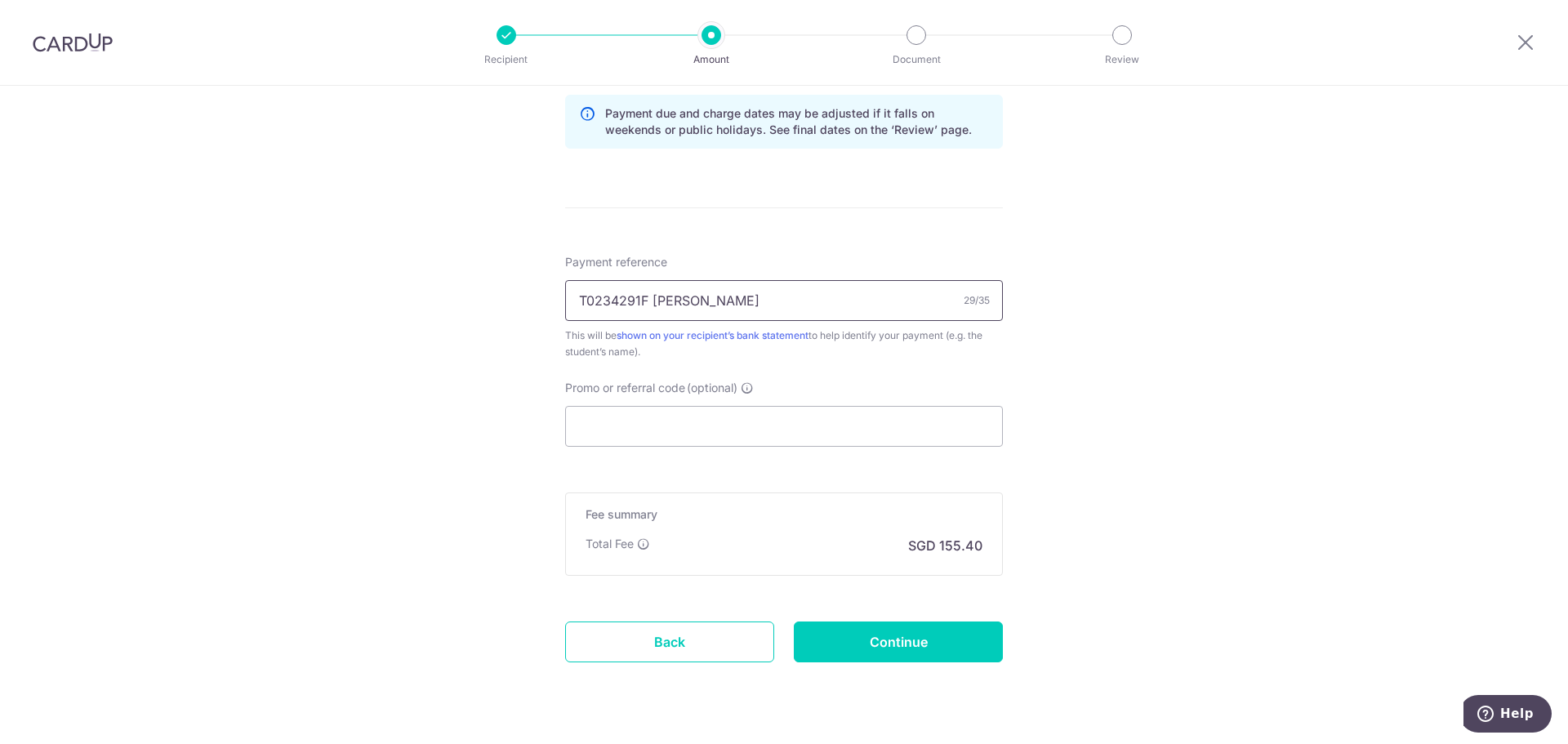
scroll to position [887, 0]
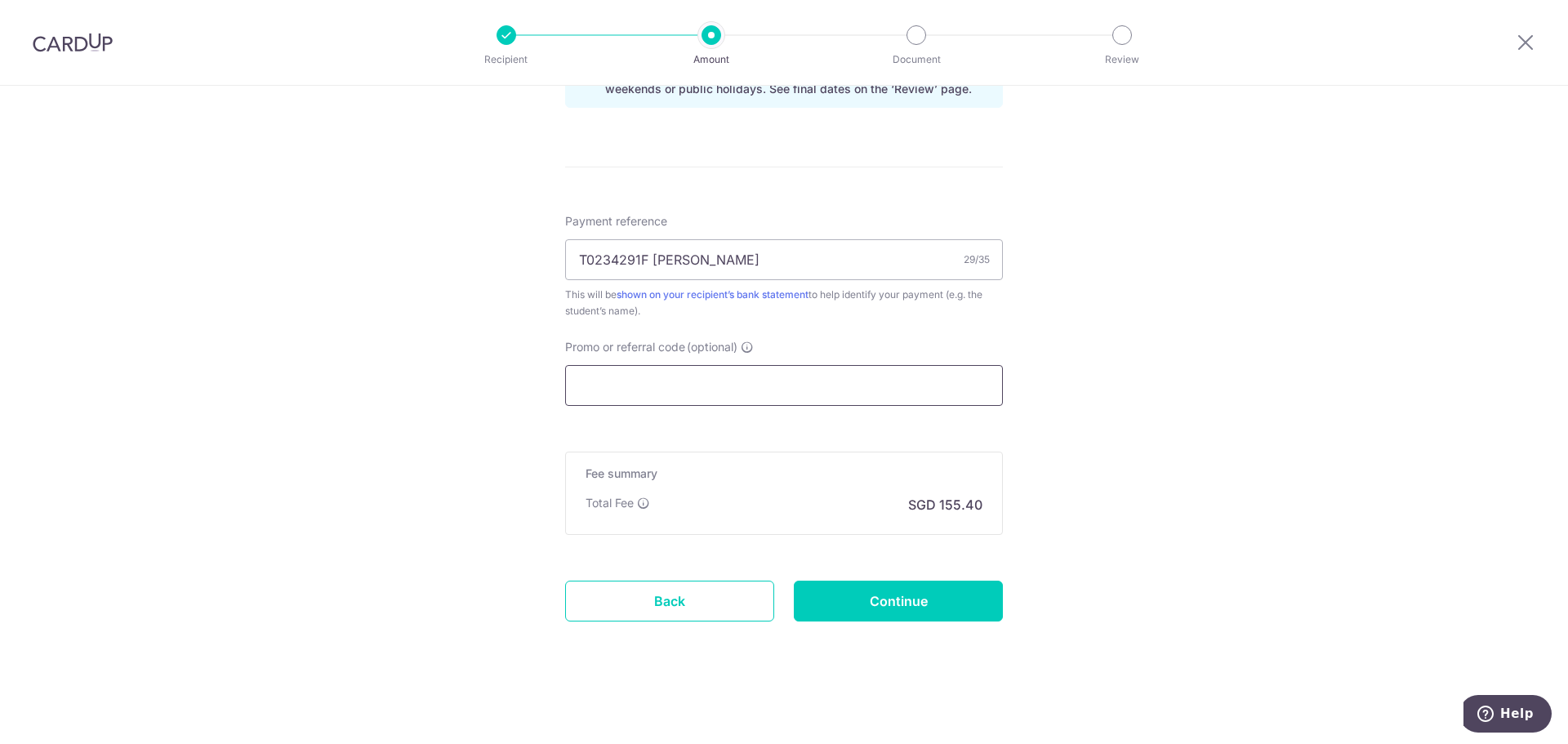
click at [672, 388] on input "Promo or referral code (optional)" at bounding box center [783, 386] width 438 height 41
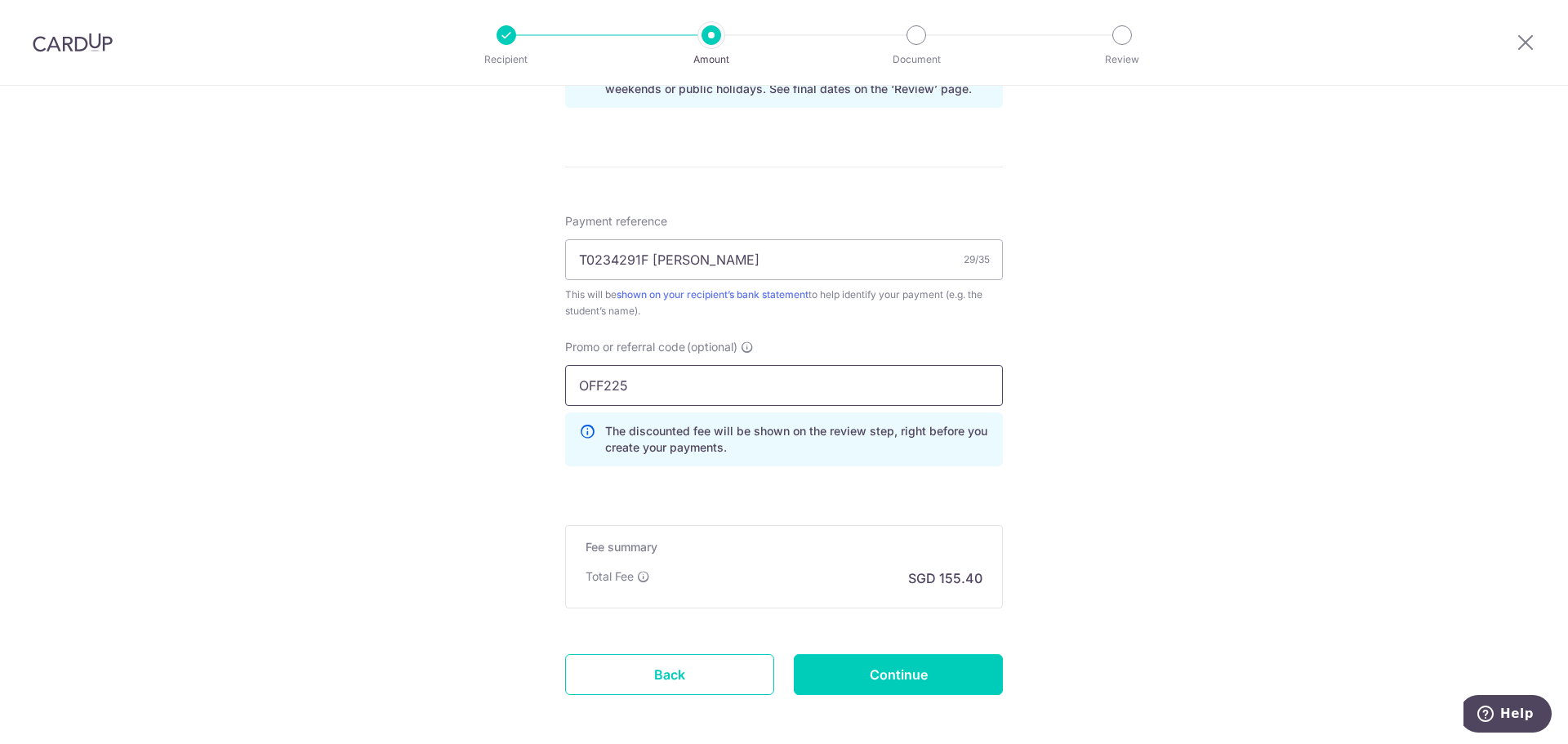
type input "OFF225"
click at [1106, 450] on div "Tell us more about your payment Enter payment amount SGD 5,977.00 5977.00 Selec…" at bounding box center [784, 8] width 1568 height 1618
click at [918, 680] on input "Continue" at bounding box center [899, 675] width 209 height 41
type input "Create Schedule"
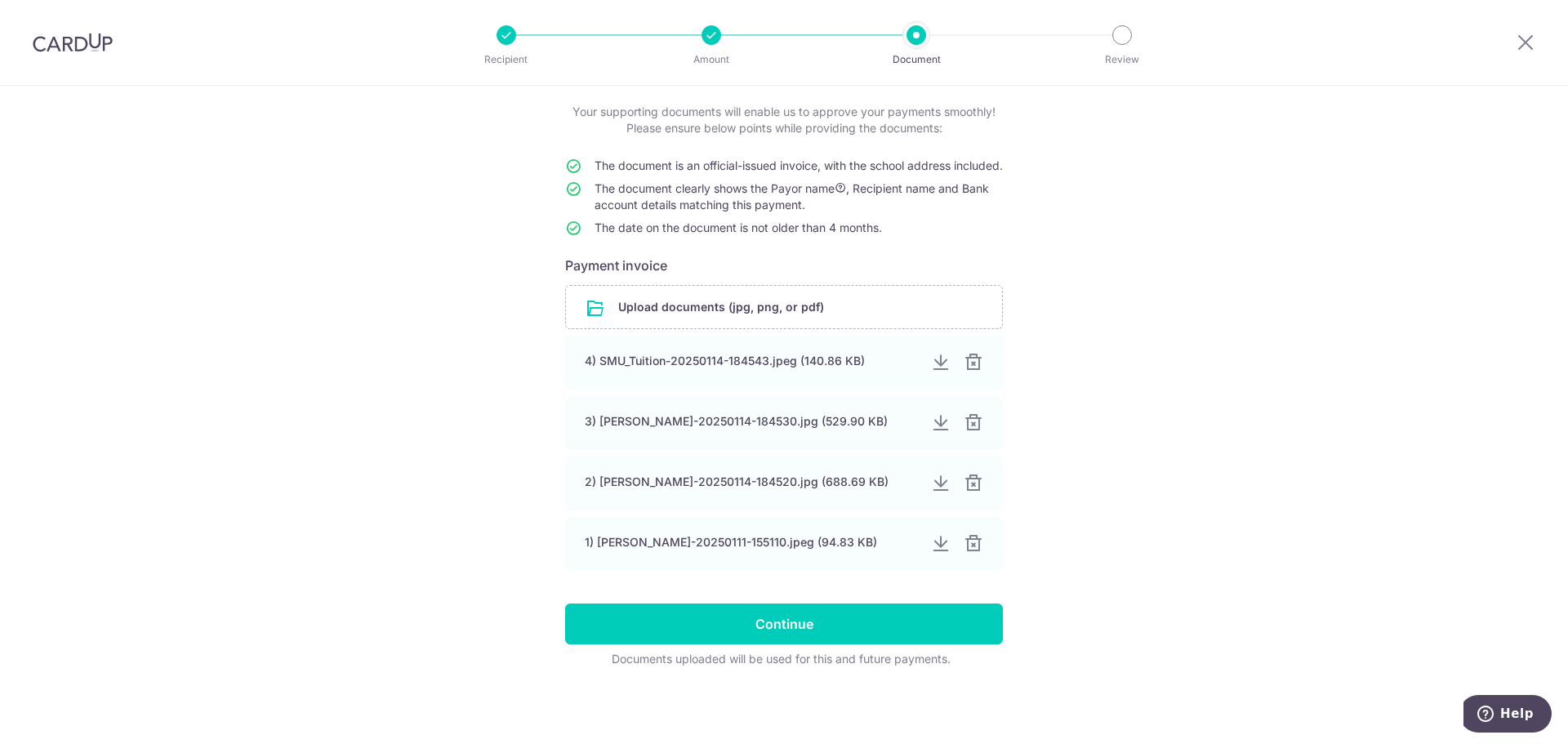
scroll to position [111, 0]
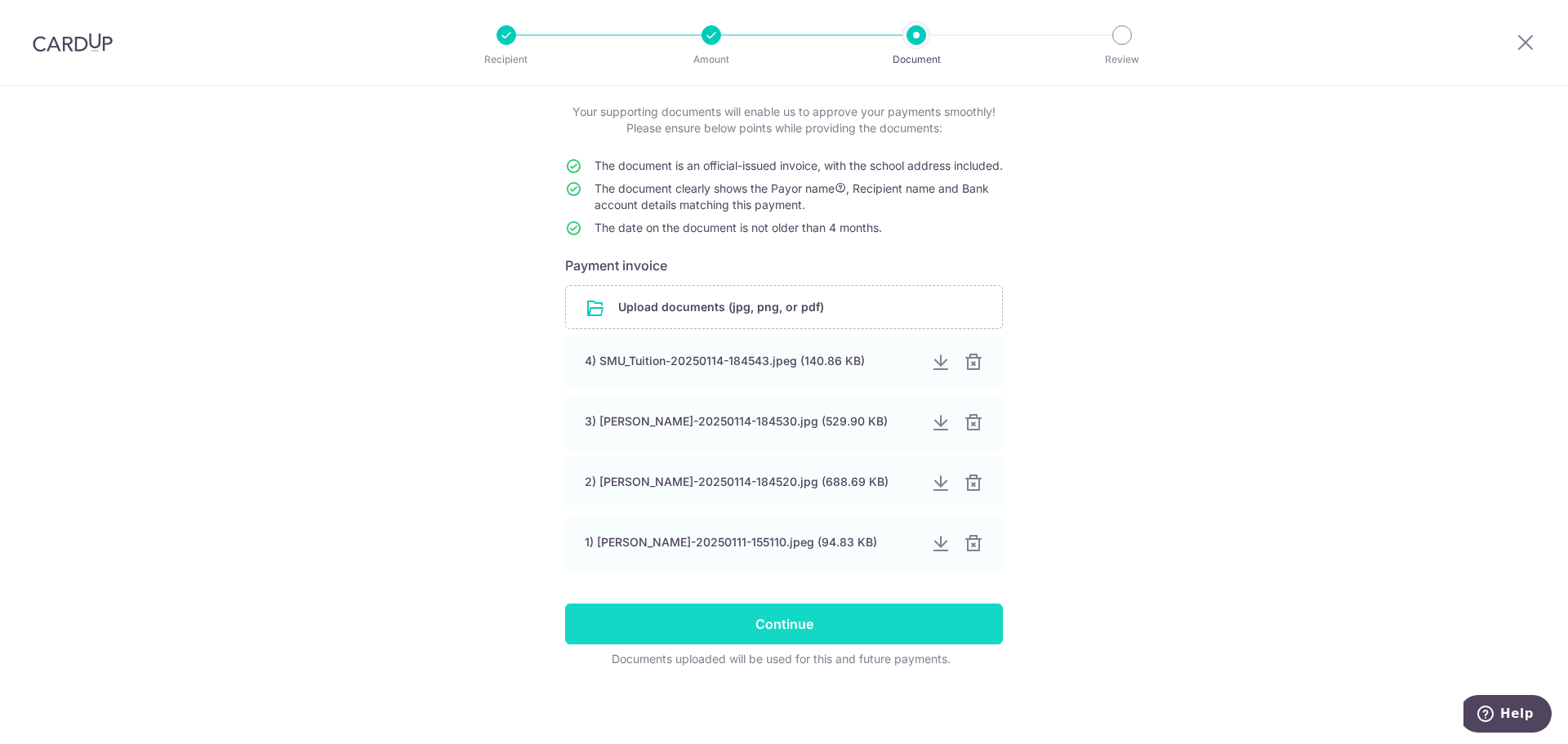
click at [884, 638] on input "Continue" at bounding box center [783, 624] width 438 height 41
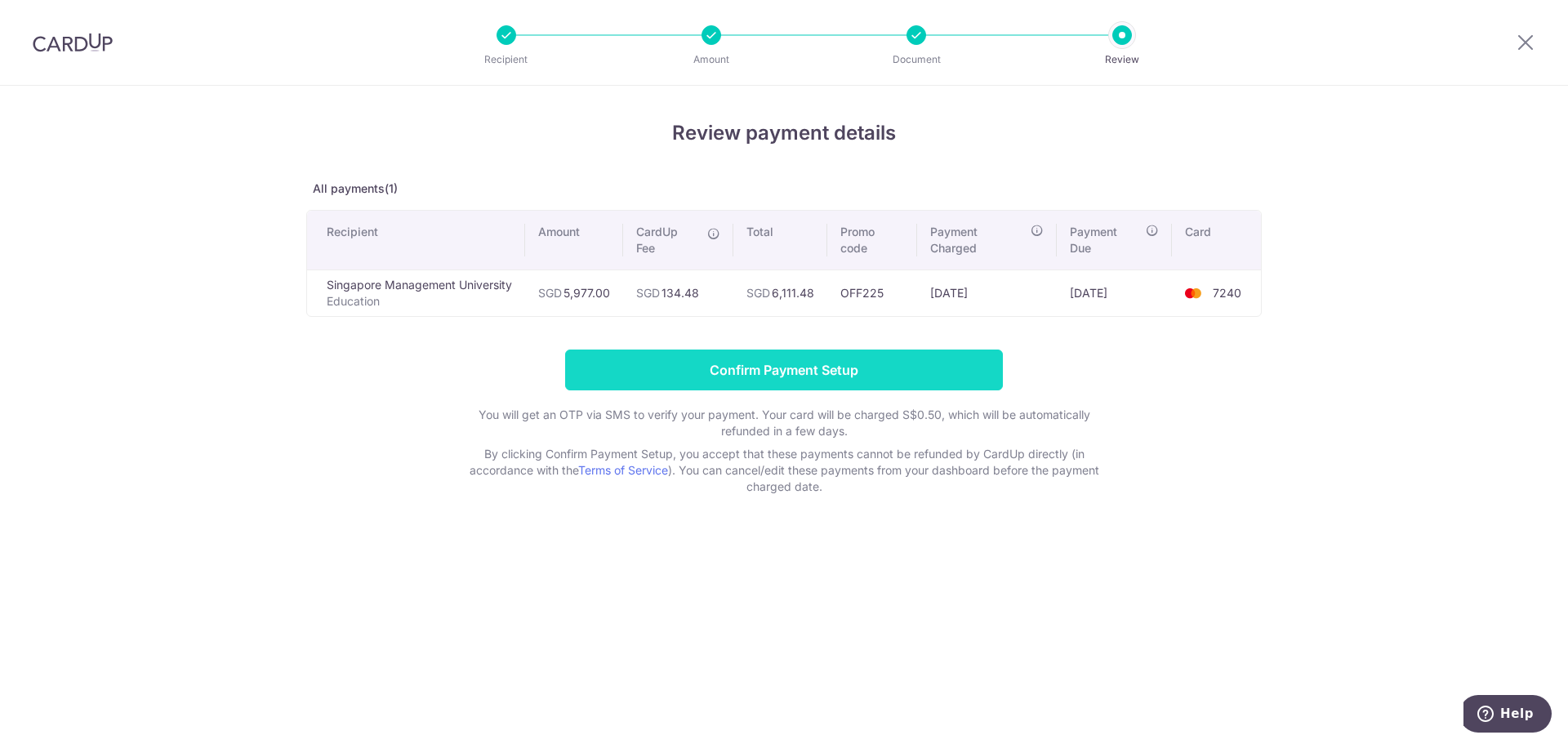
click at [743, 374] on input "Confirm Payment Setup" at bounding box center [783, 370] width 438 height 41
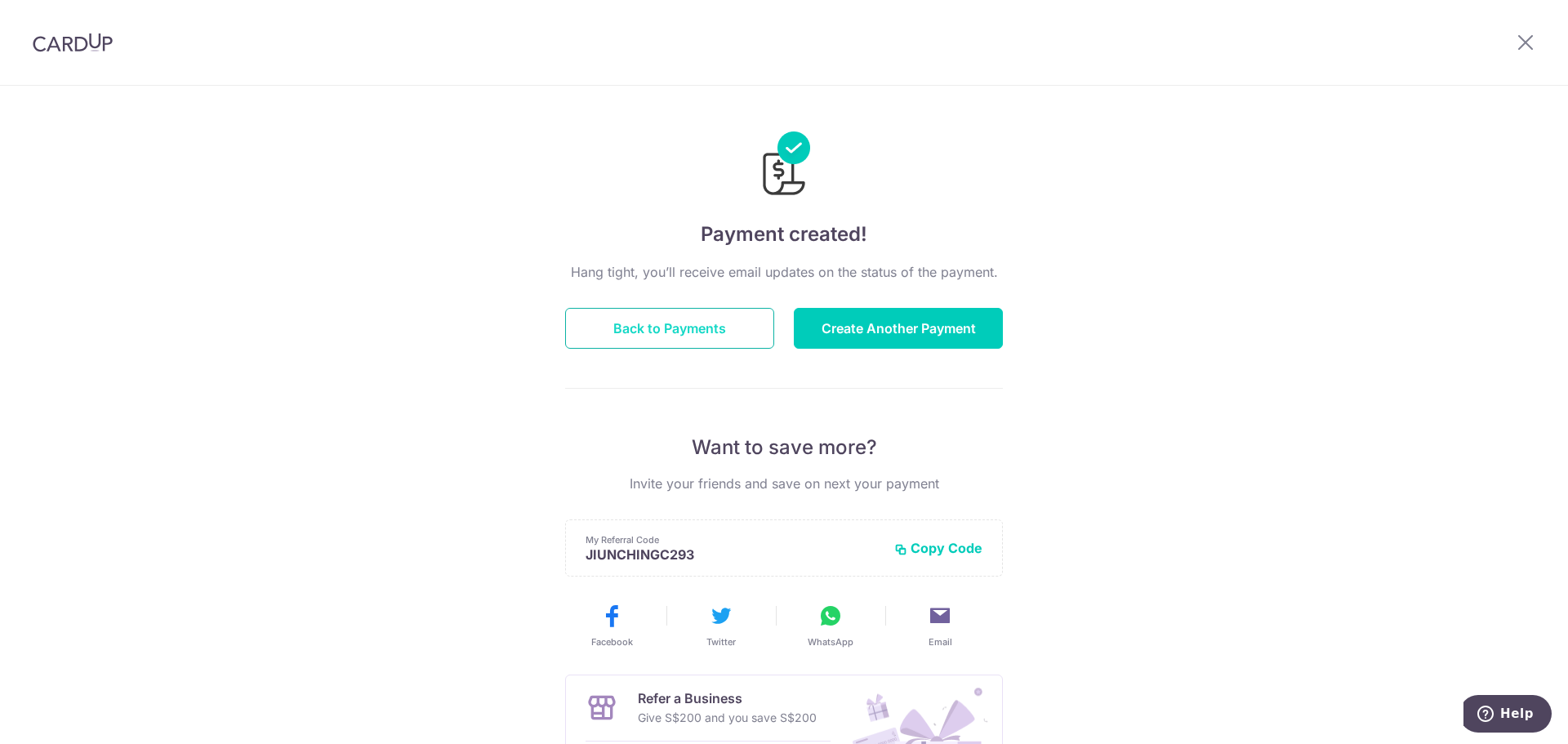
click at [735, 329] on button "Back to Payments" at bounding box center [669, 328] width 209 height 41
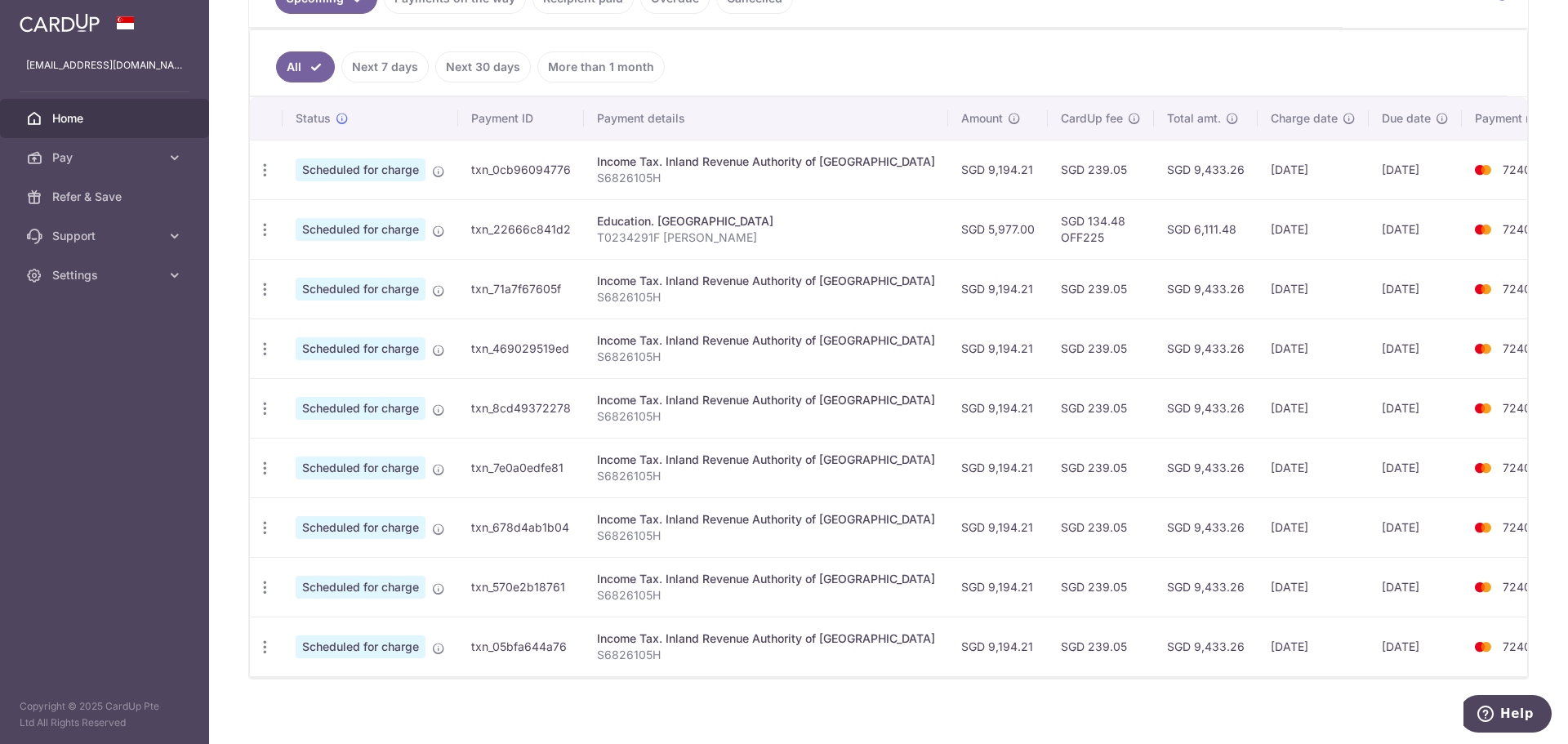
scroll to position [408, 0]
